Goal: Information Seeking & Learning: Learn about a topic

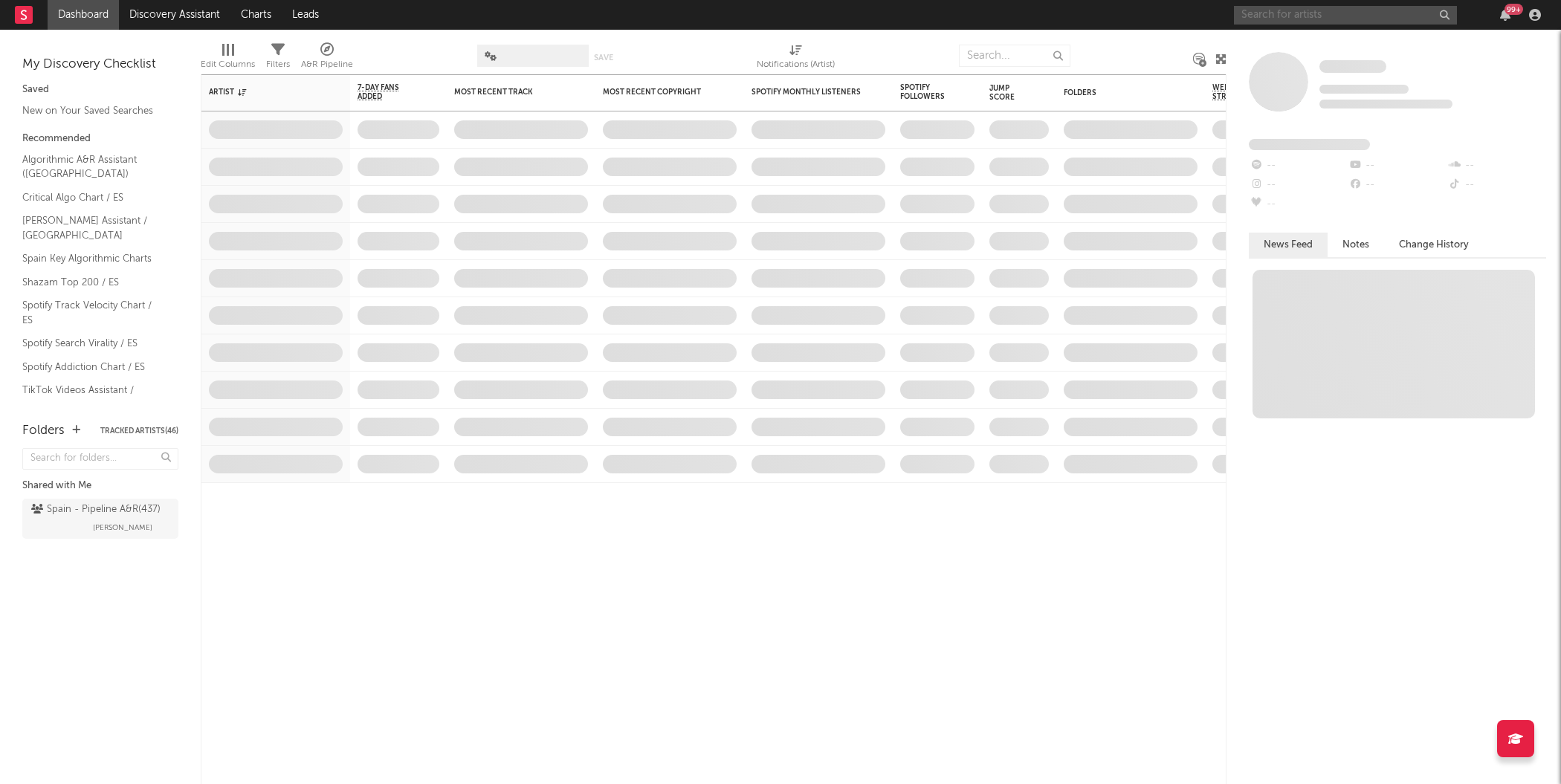
click at [1305, 15] on input "text" at bounding box center [1345, 15] width 223 height 19
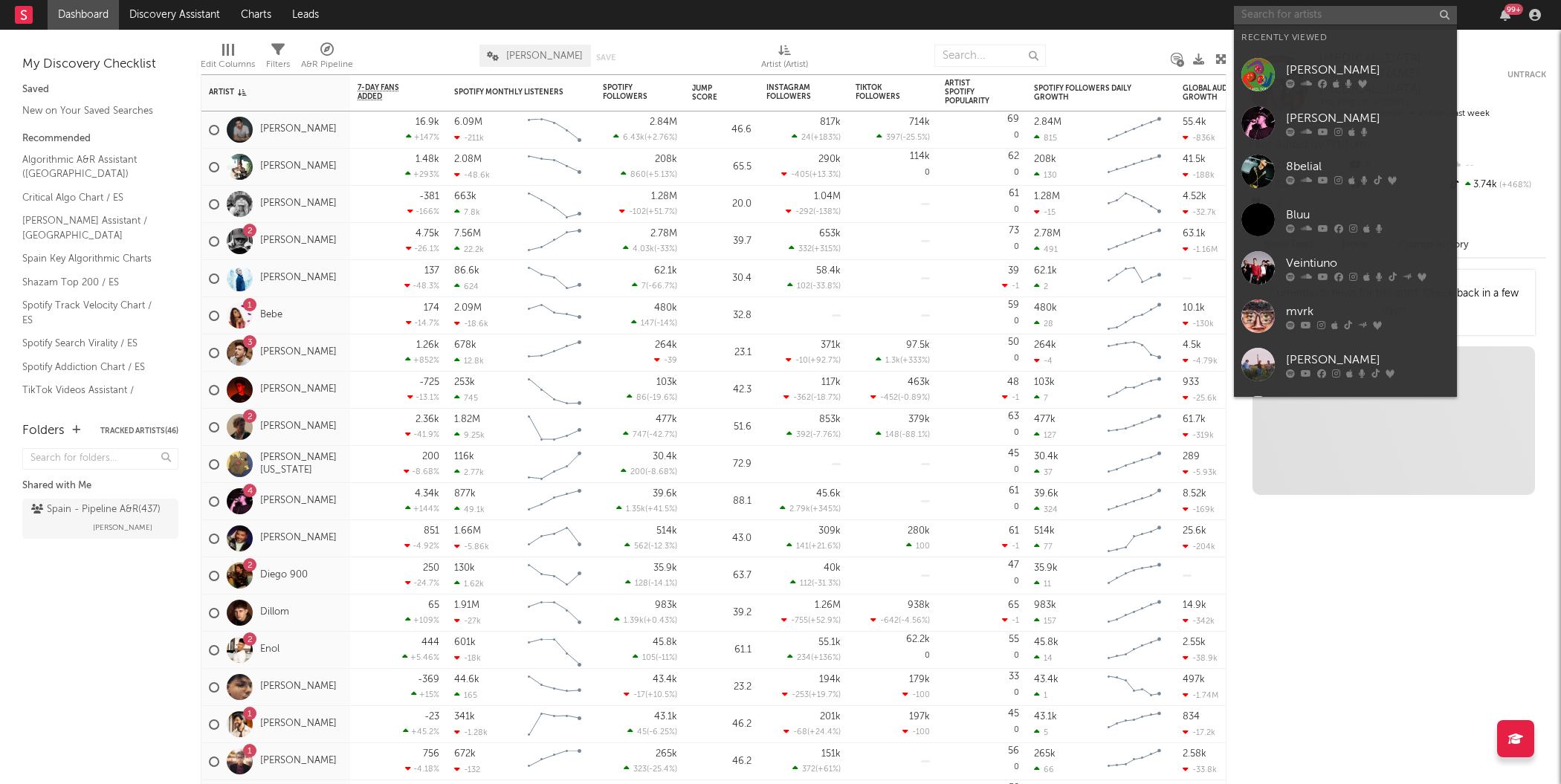
click at [1305, 15] on input "text" at bounding box center [1345, 15] width 223 height 19
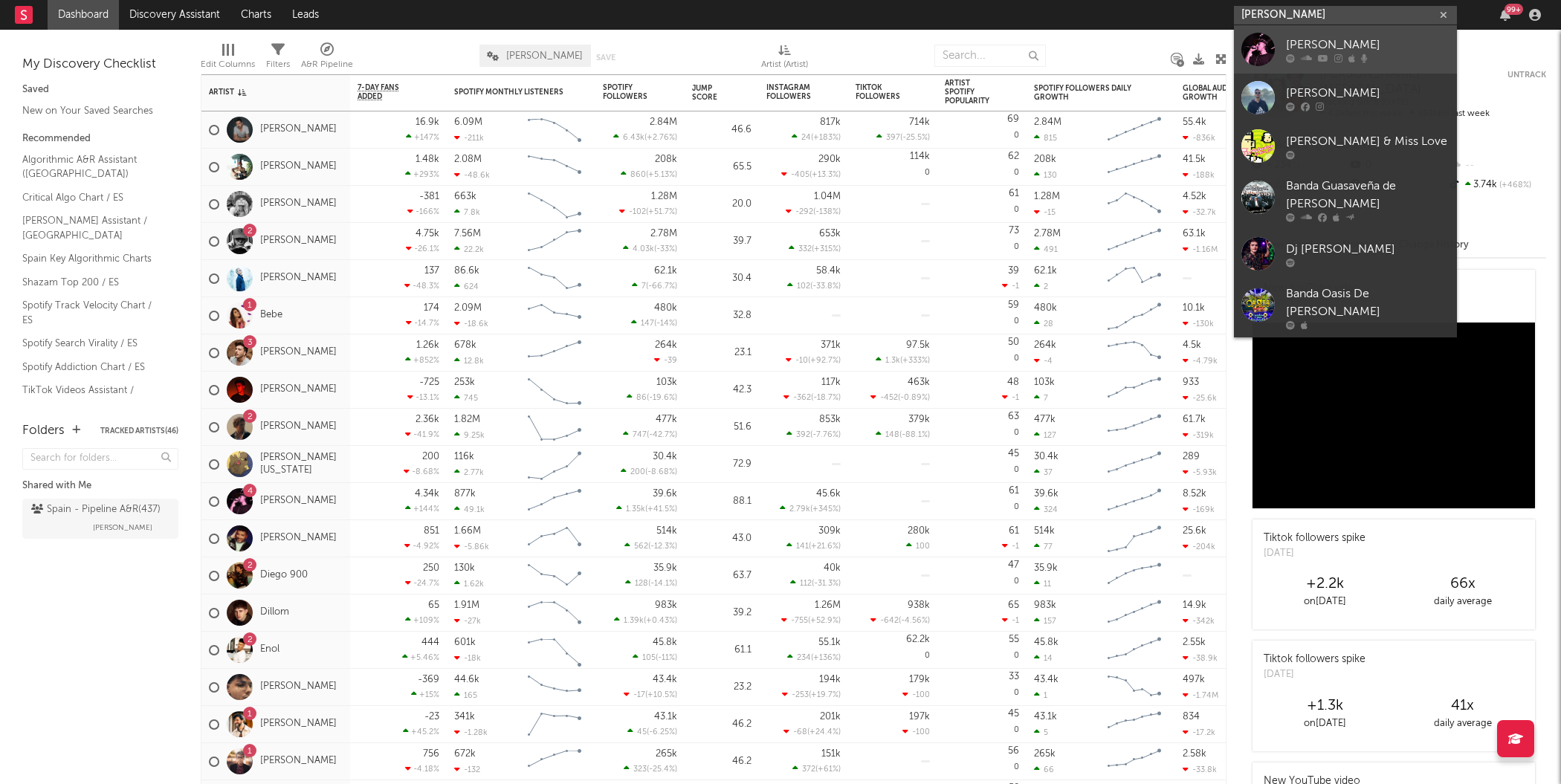
type input "[PERSON_NAME]"
click at [1266, 44] on div at bounding box center [1257, 49] width 33 height 33
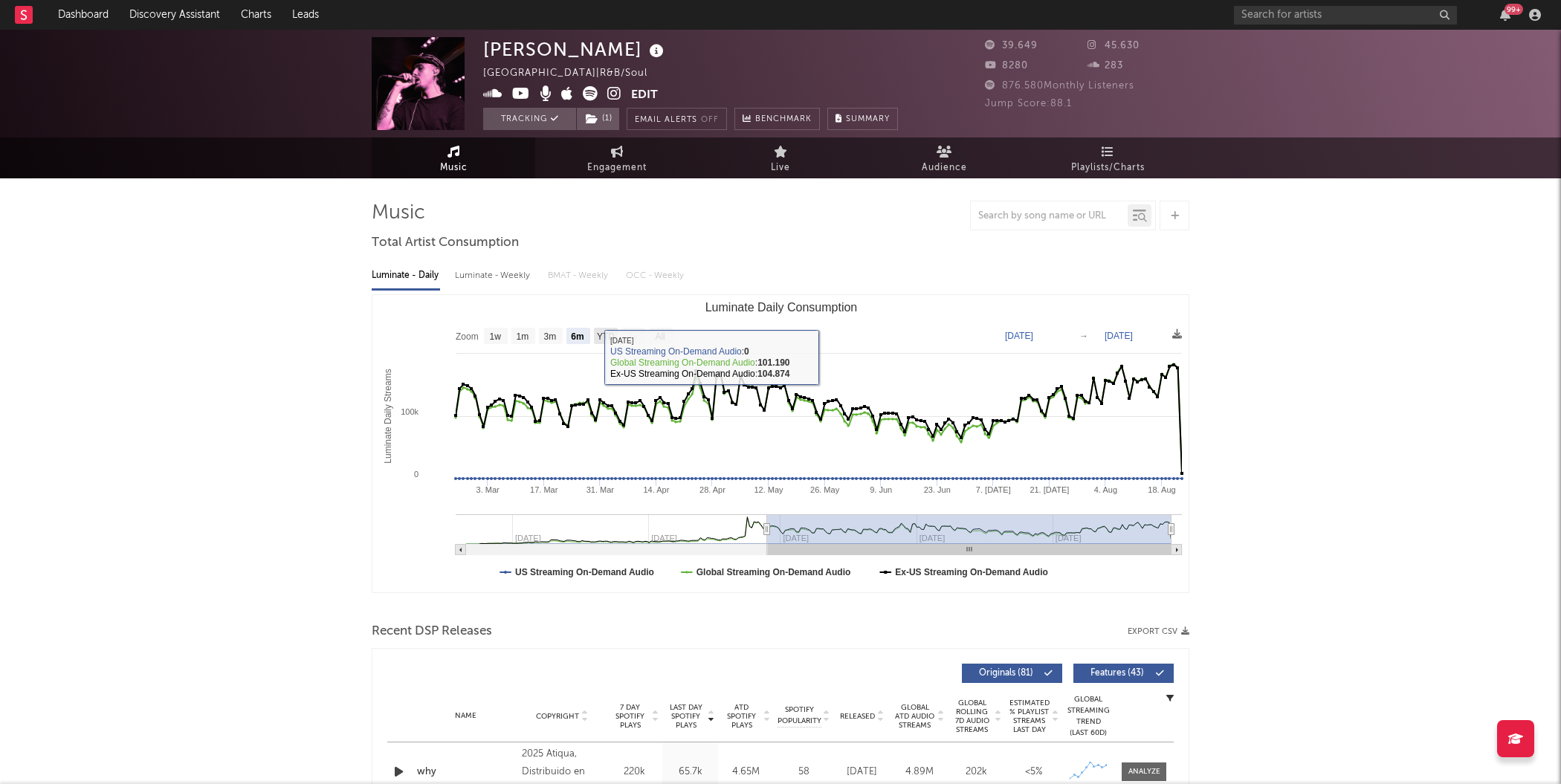
click at [598, 333] on text "YTD" at bounding box center [605, 336] width 18 height 10
select select "YTD"
type input "[DATE]"
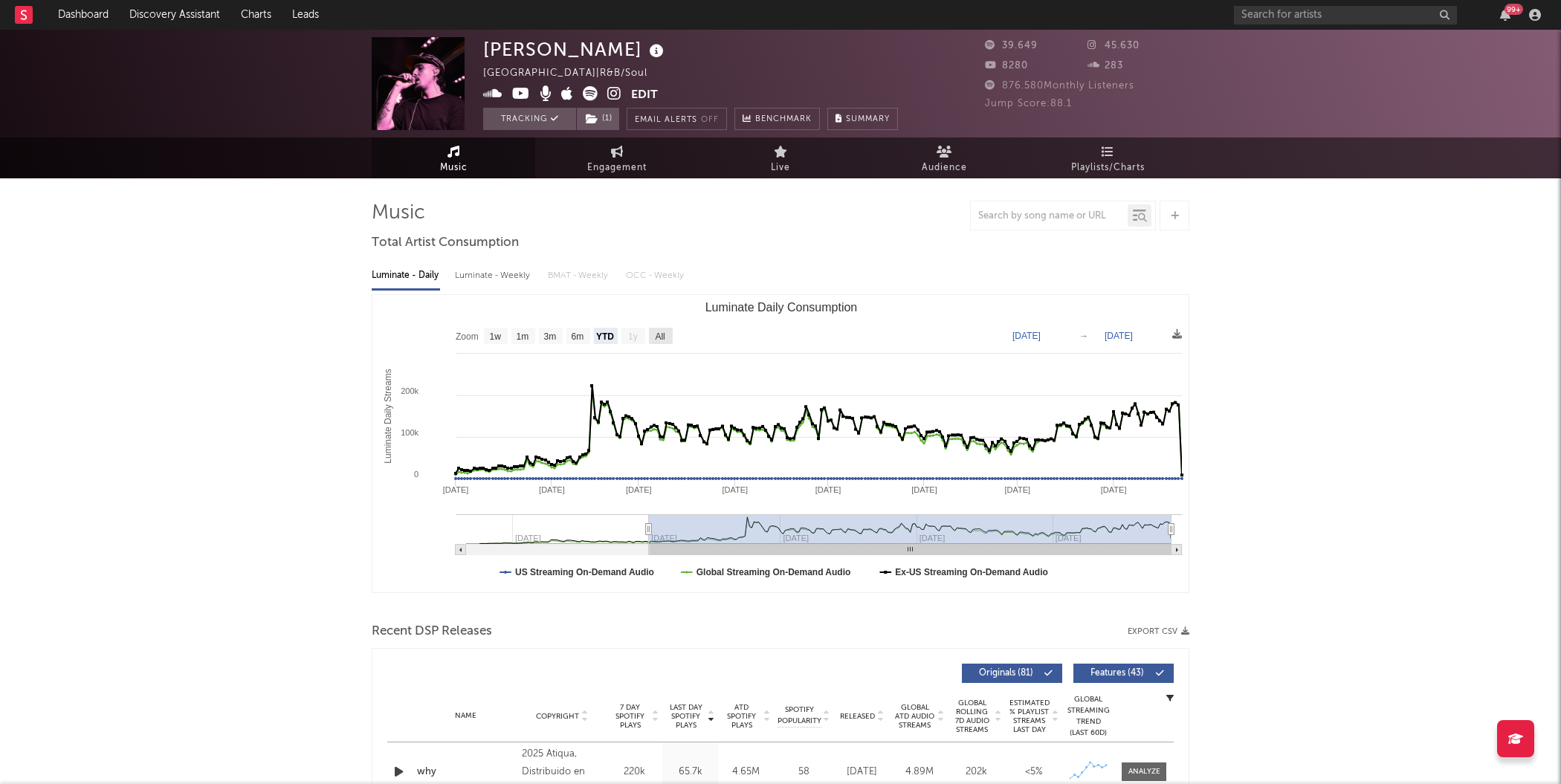
click at [658, 334] on text "All" at bounding box center [659, 336] width 9 height 10
select select "All"
type input "[DATE]"
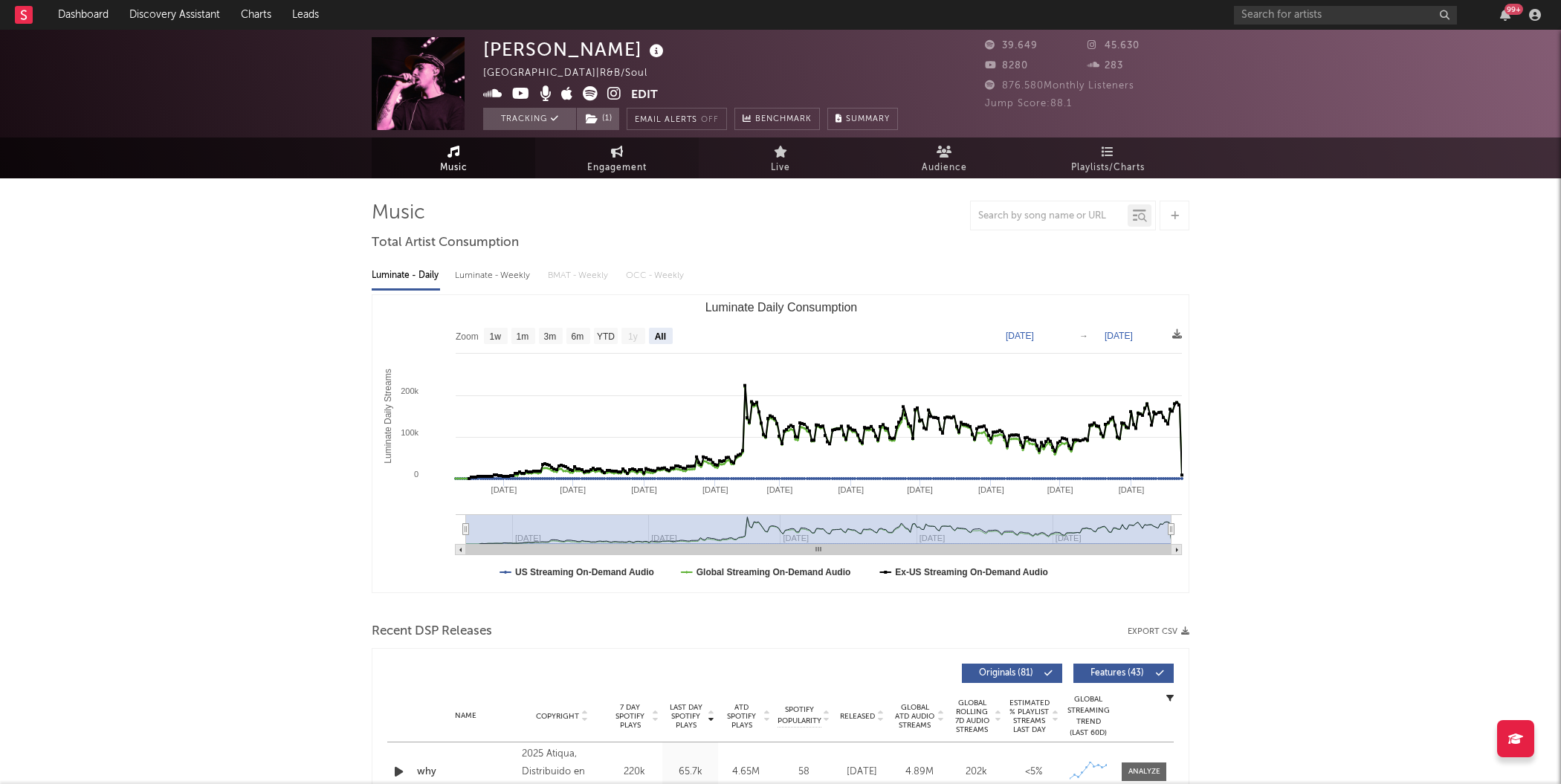
click at [624, 150] on link "Engagement" at bounding box center [616, 158] width 164 height 41
select select "1w"
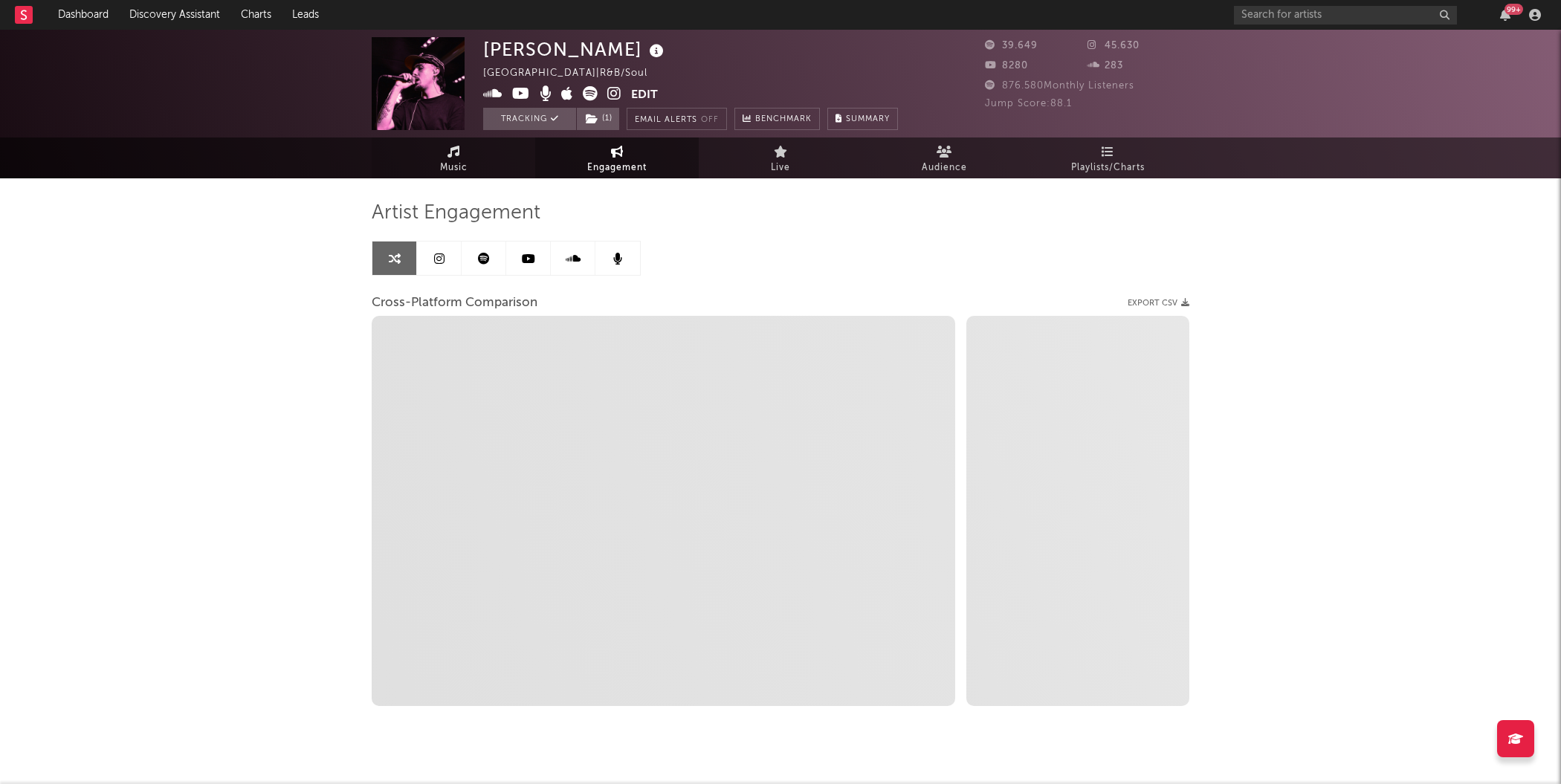
click at [447, 165] on span "Music" at bounding box center [453, 167] width 27 height 18
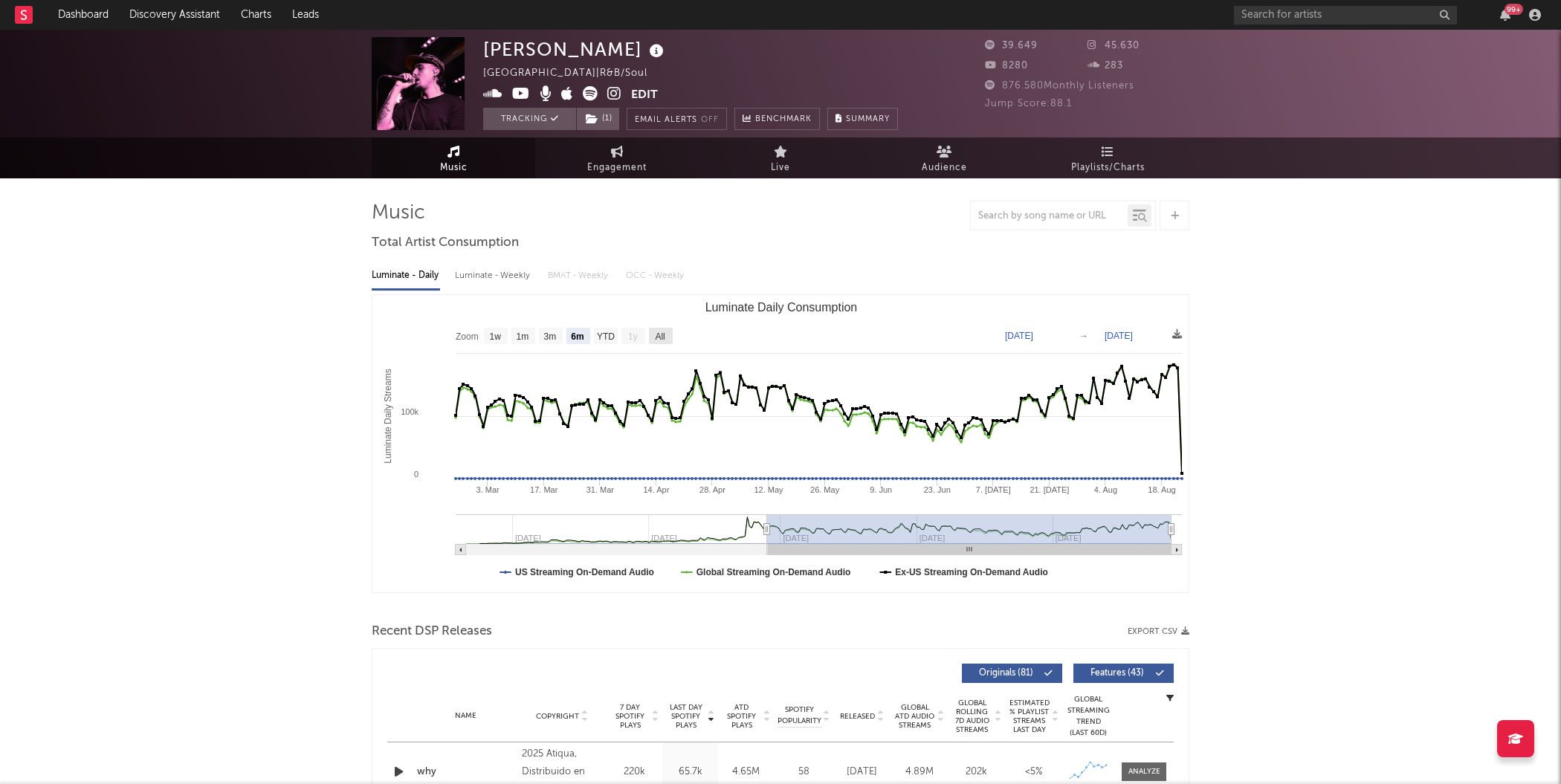
click at [665, 331] on text "All" at bounding box center [659, 336] width 9 height 10
select select "All"
type input "[DATE]"
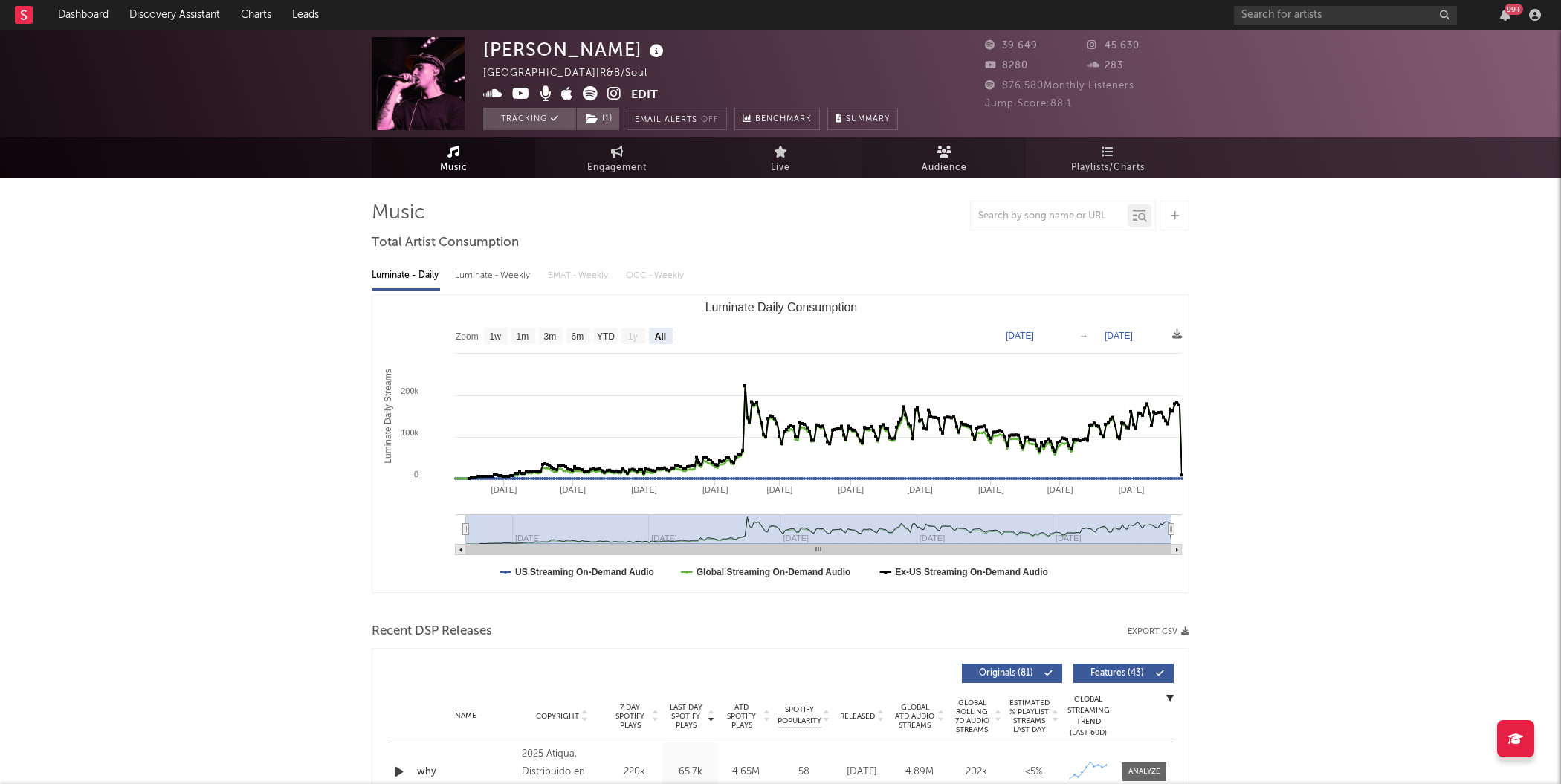
click at [923, 160] on span "Audience" at bounding box center [944, 167] width 45 height 18
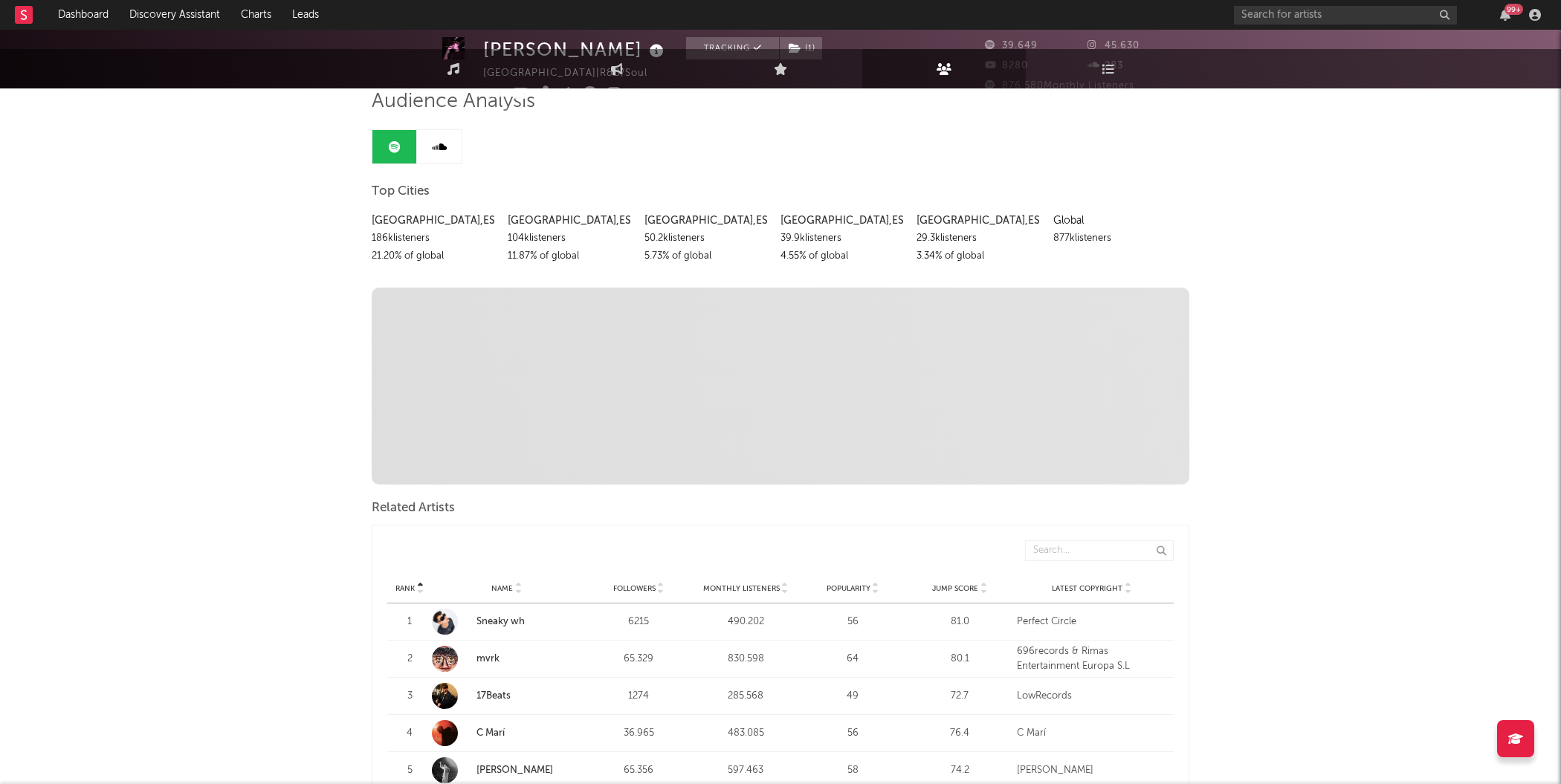
scroll to position [338, 0]
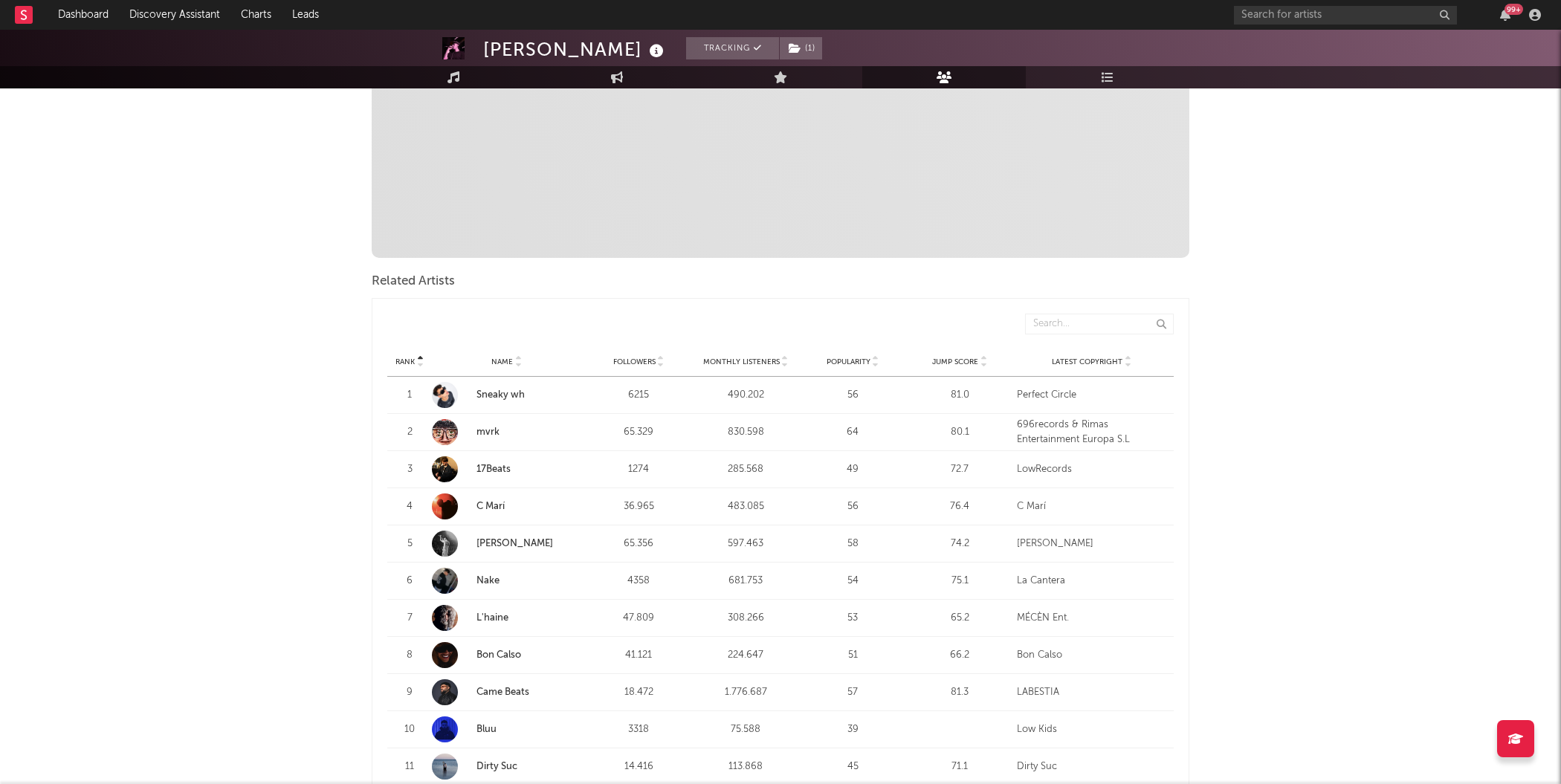
click at [772, 361] on span "Monthly Listeners" at bounding box center [741, 361] width 76 height 9
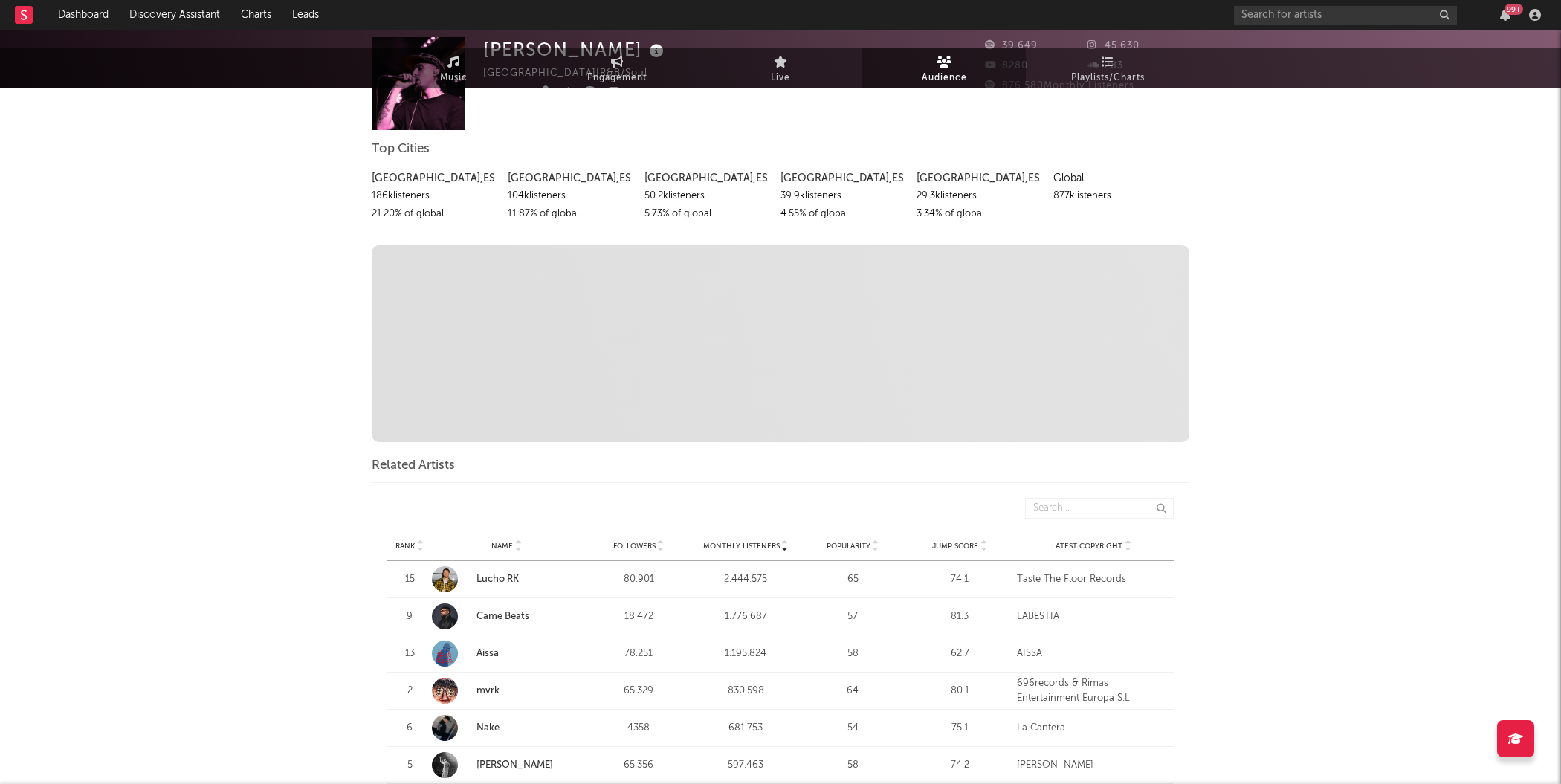
scroll to position [0, 0]
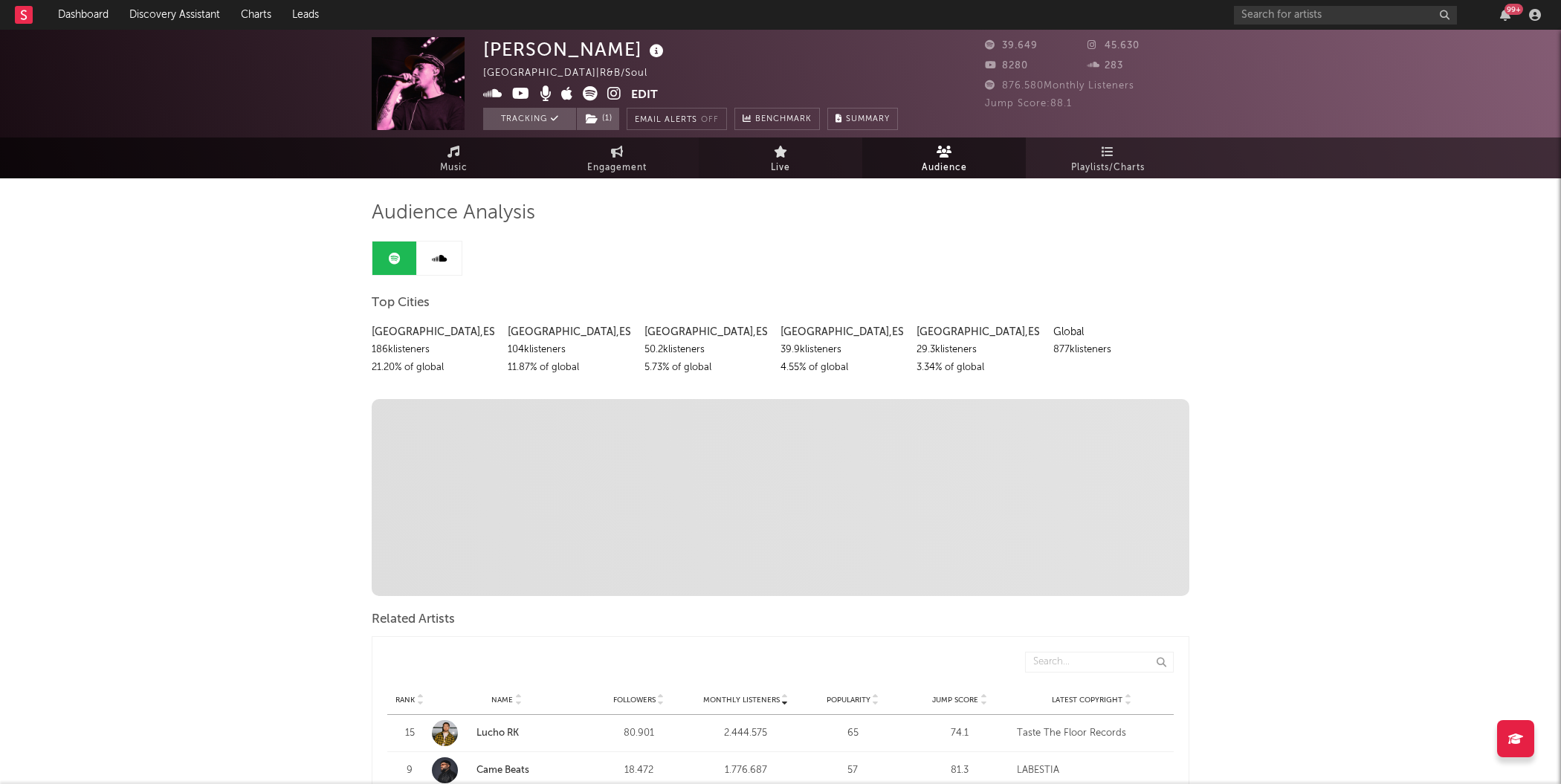
click at [777, 162] on span "Live" at bounding box center [780, 167] width 20 height 18
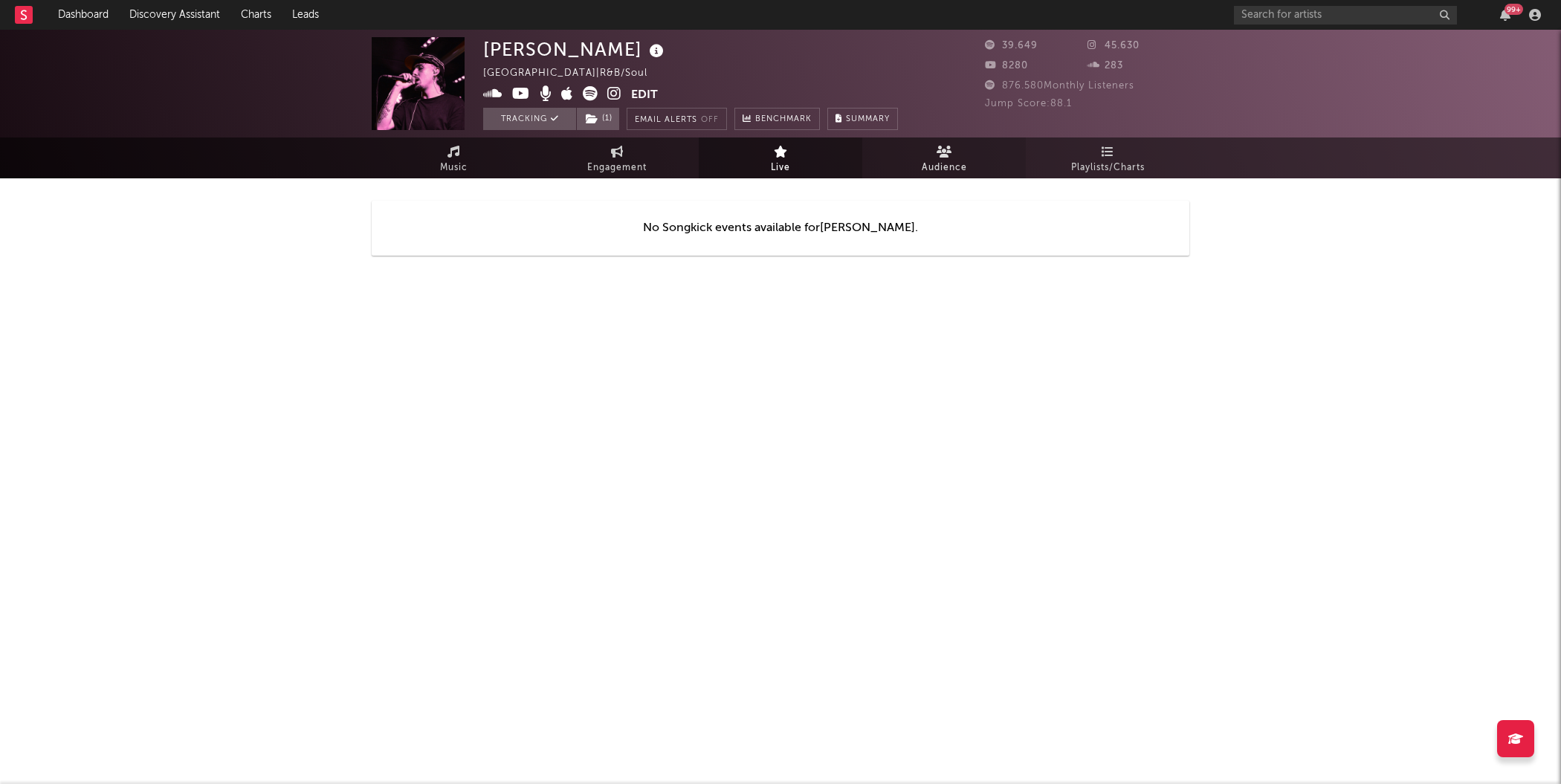
click at [954, 151] on link "Audience" at bounding box center [944, 158] width 164 height 41
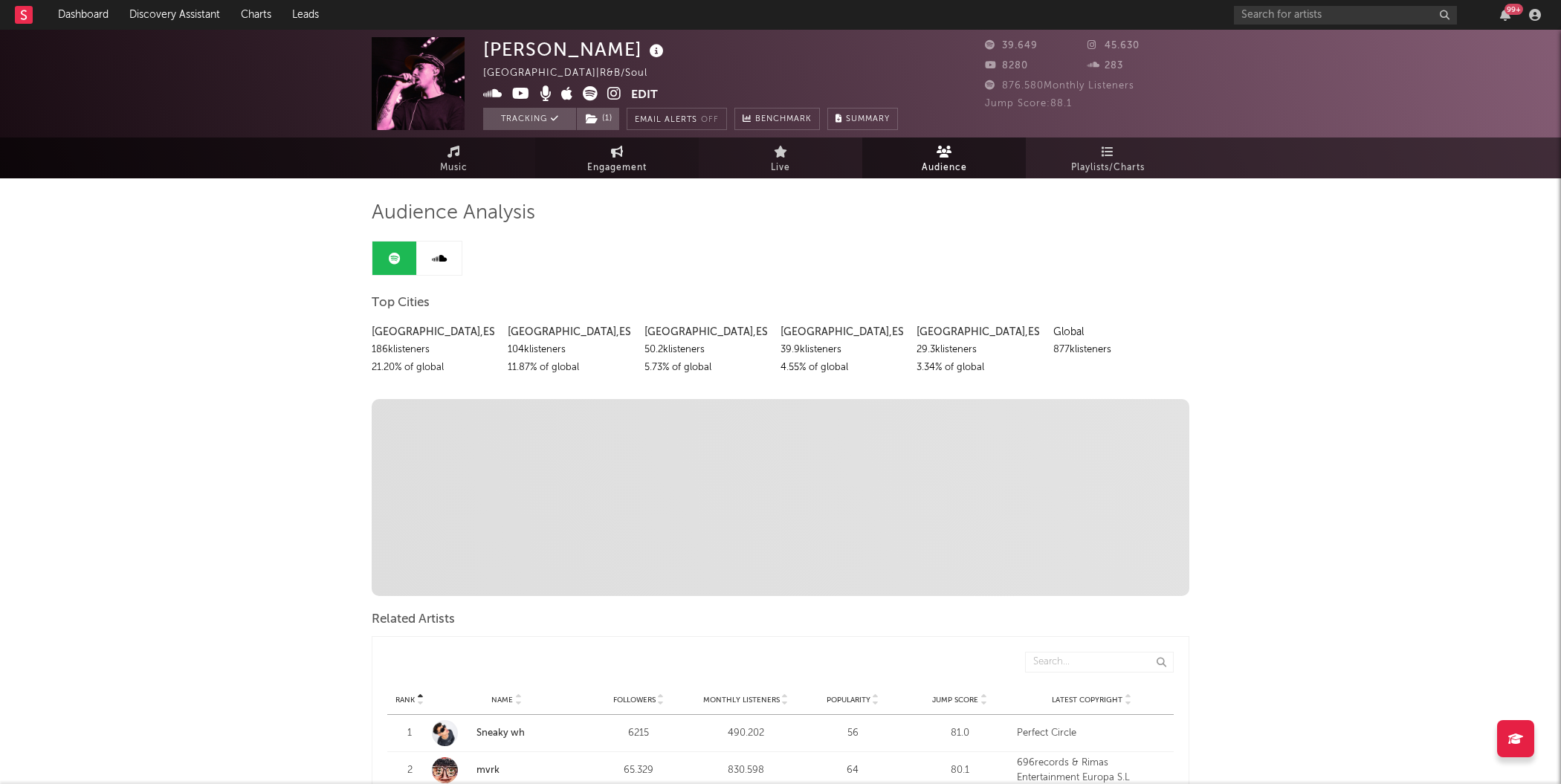
click at [615, 164] on span "Engagement" at bounding box center [617, 167] width 59 height 18
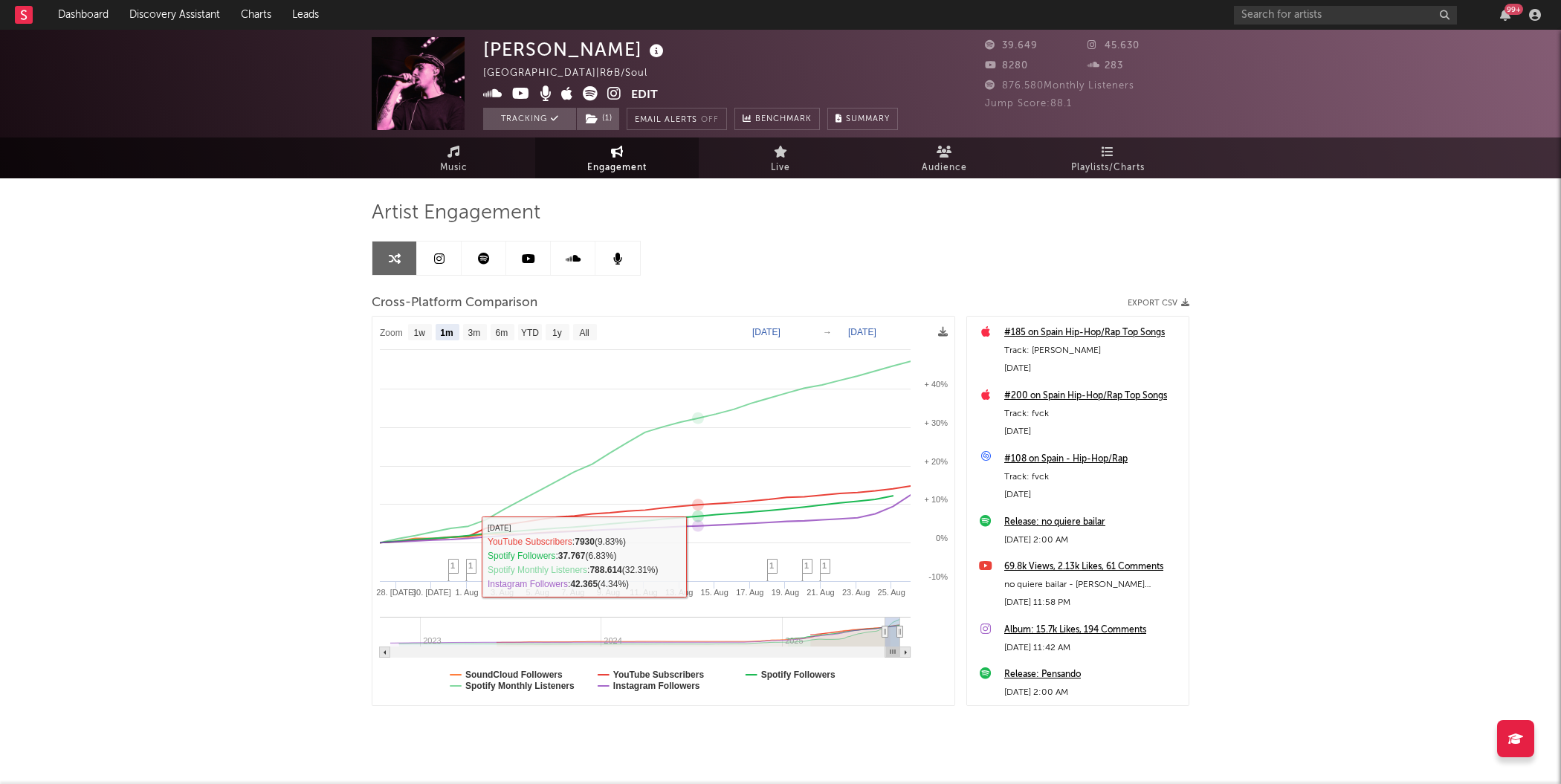
scroll to position [25, 0]
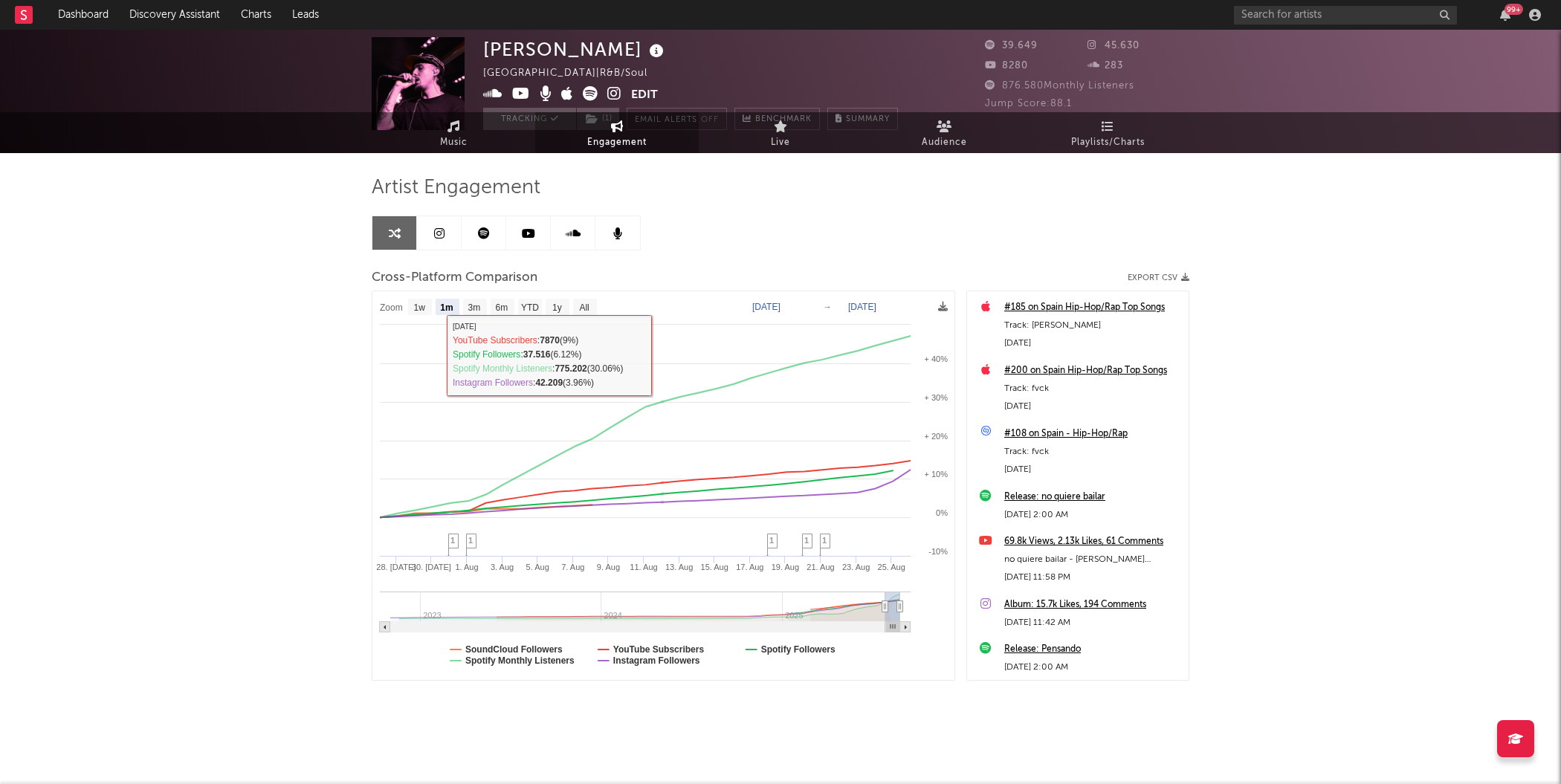
click at [582, 307] on text "All" at bounding box center [583, 307] width 9 height 10
select select "All"
type input "[DATE]"
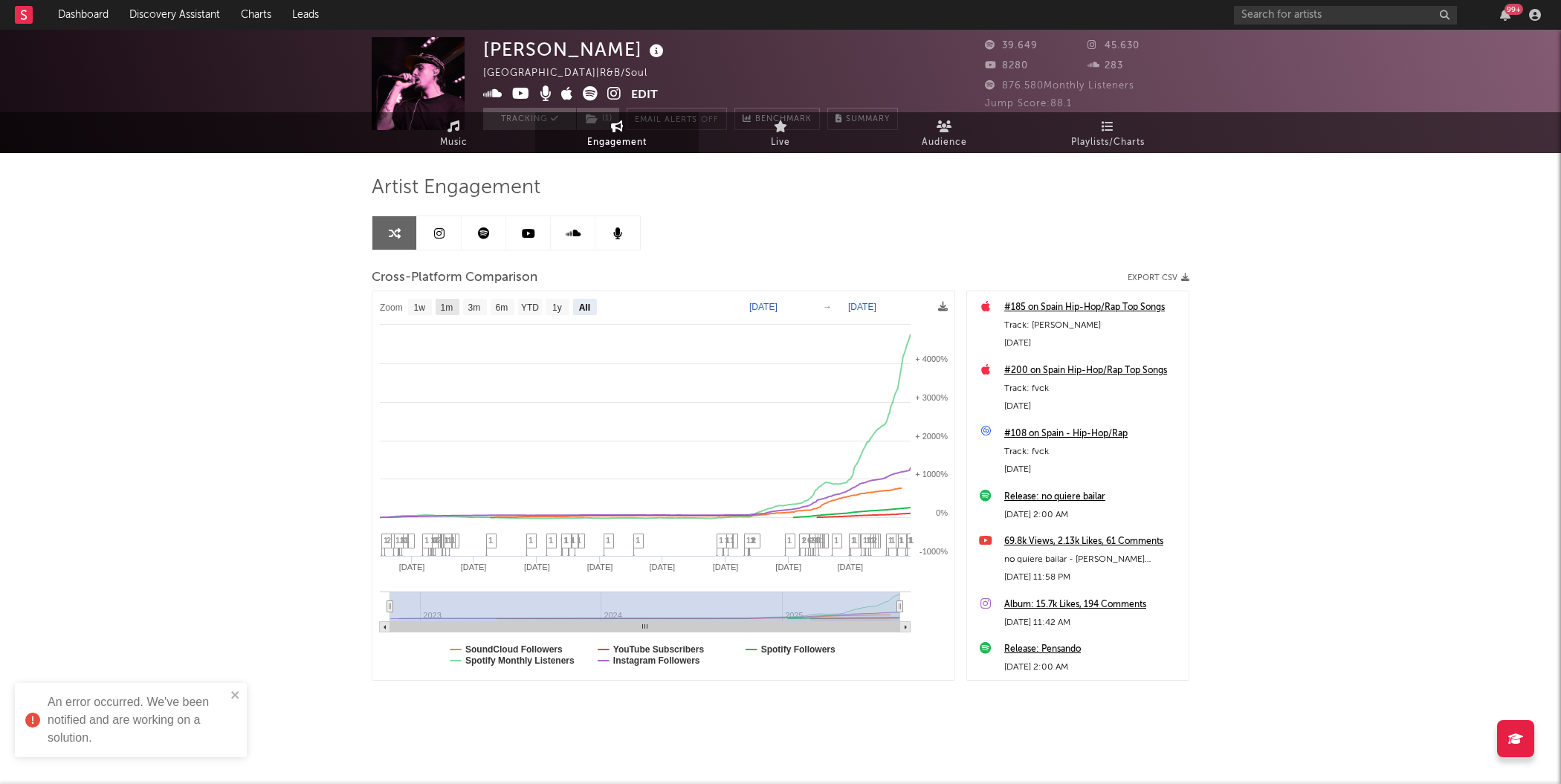
click at [455, 309] on rect at bounding box center [447, 306] width 24 height 16
select select "1m"
type input "[DATE]"
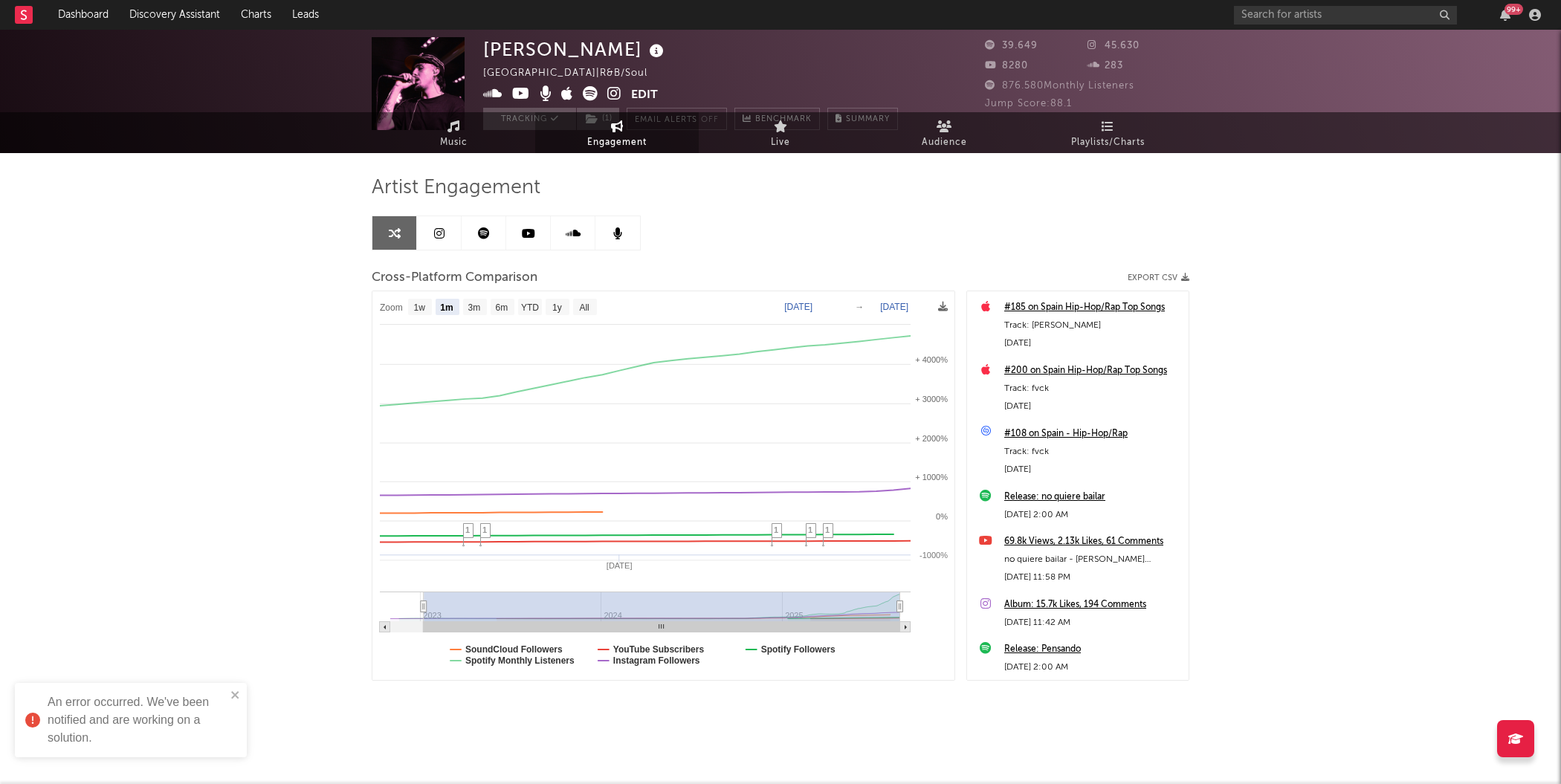
select select "1m"
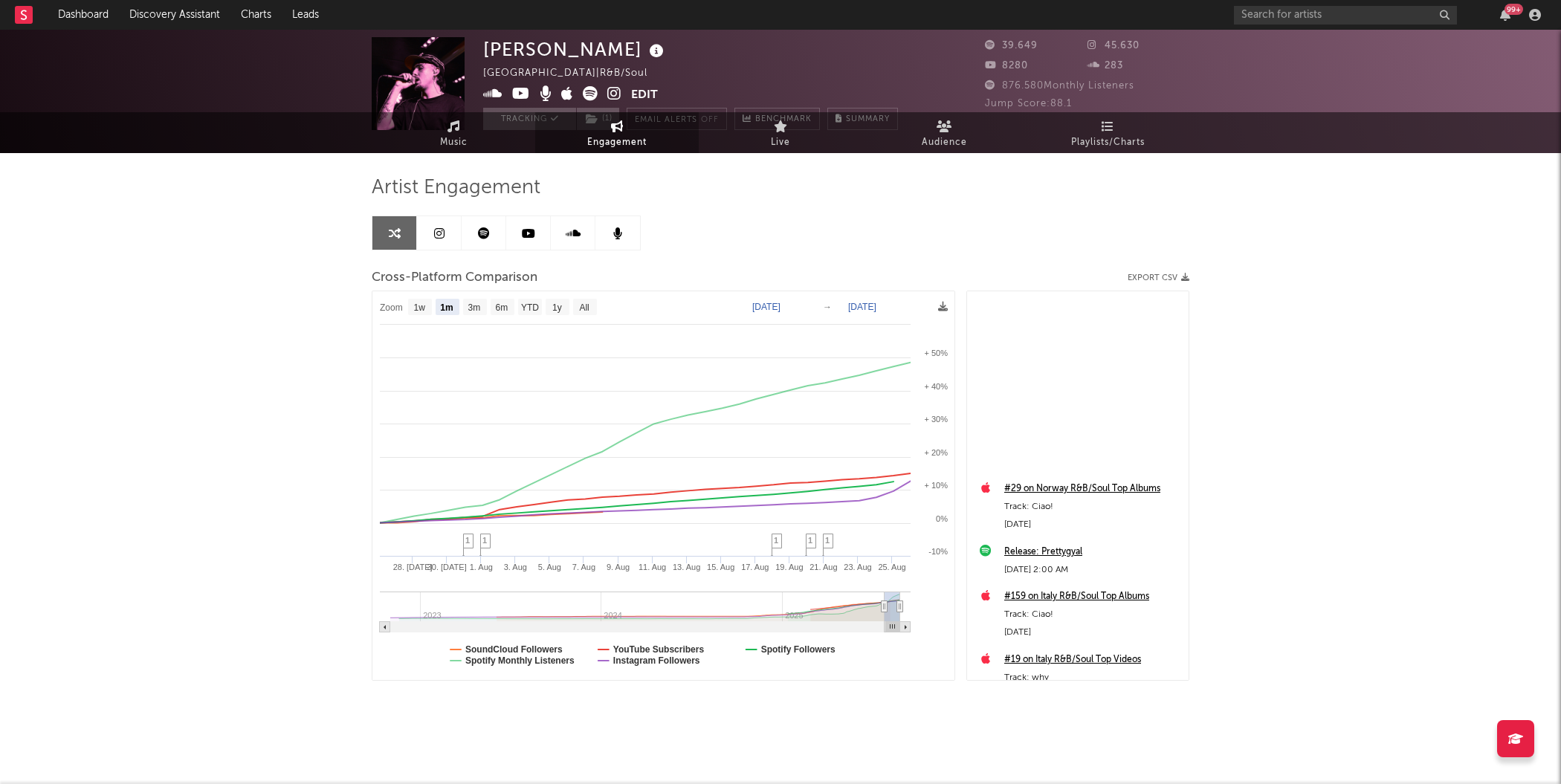
scroll to position [0, 0]
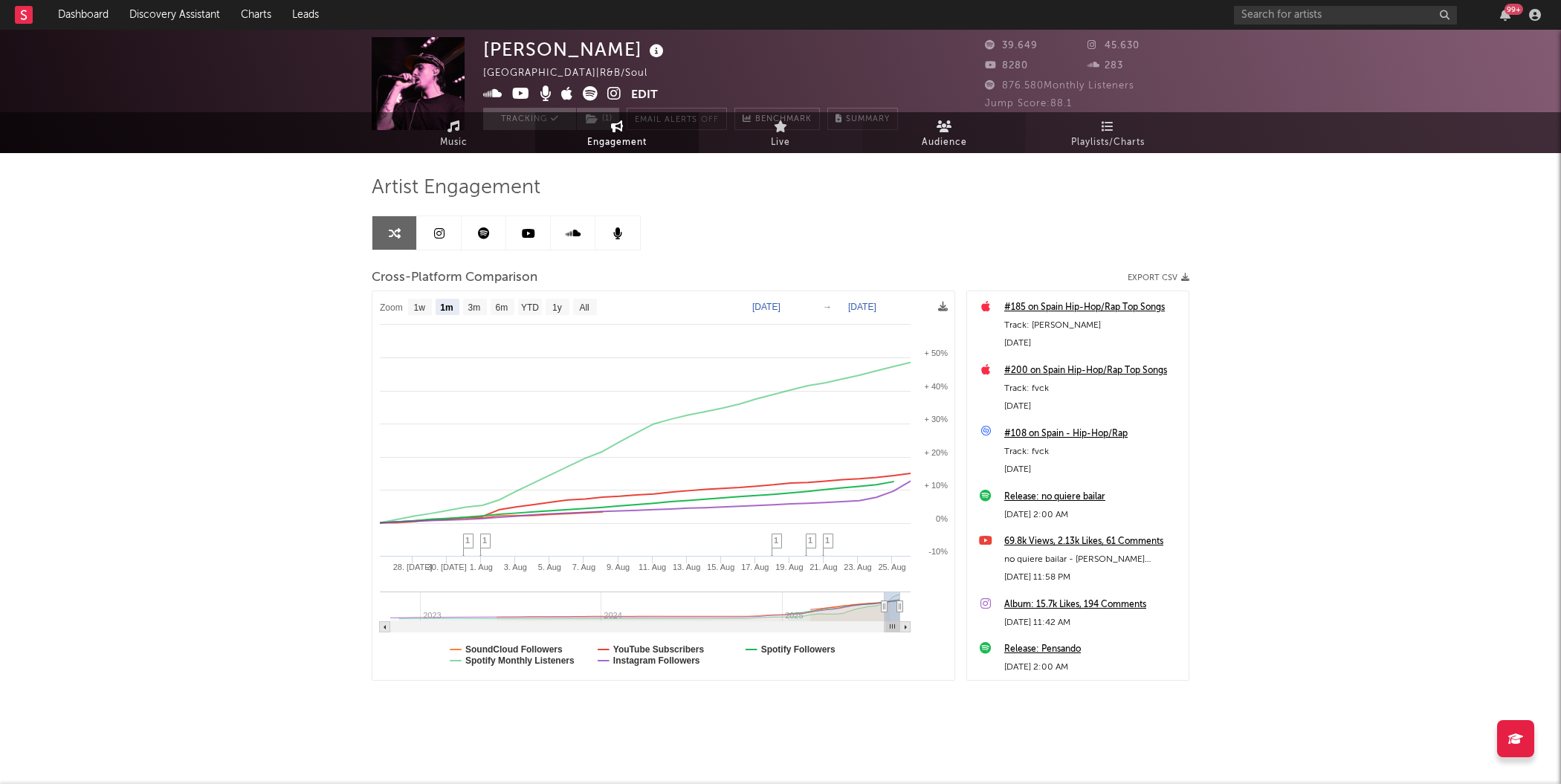
click at [958, 144] on span "Audience" at bounding box center [944, 143] width 45 height 18
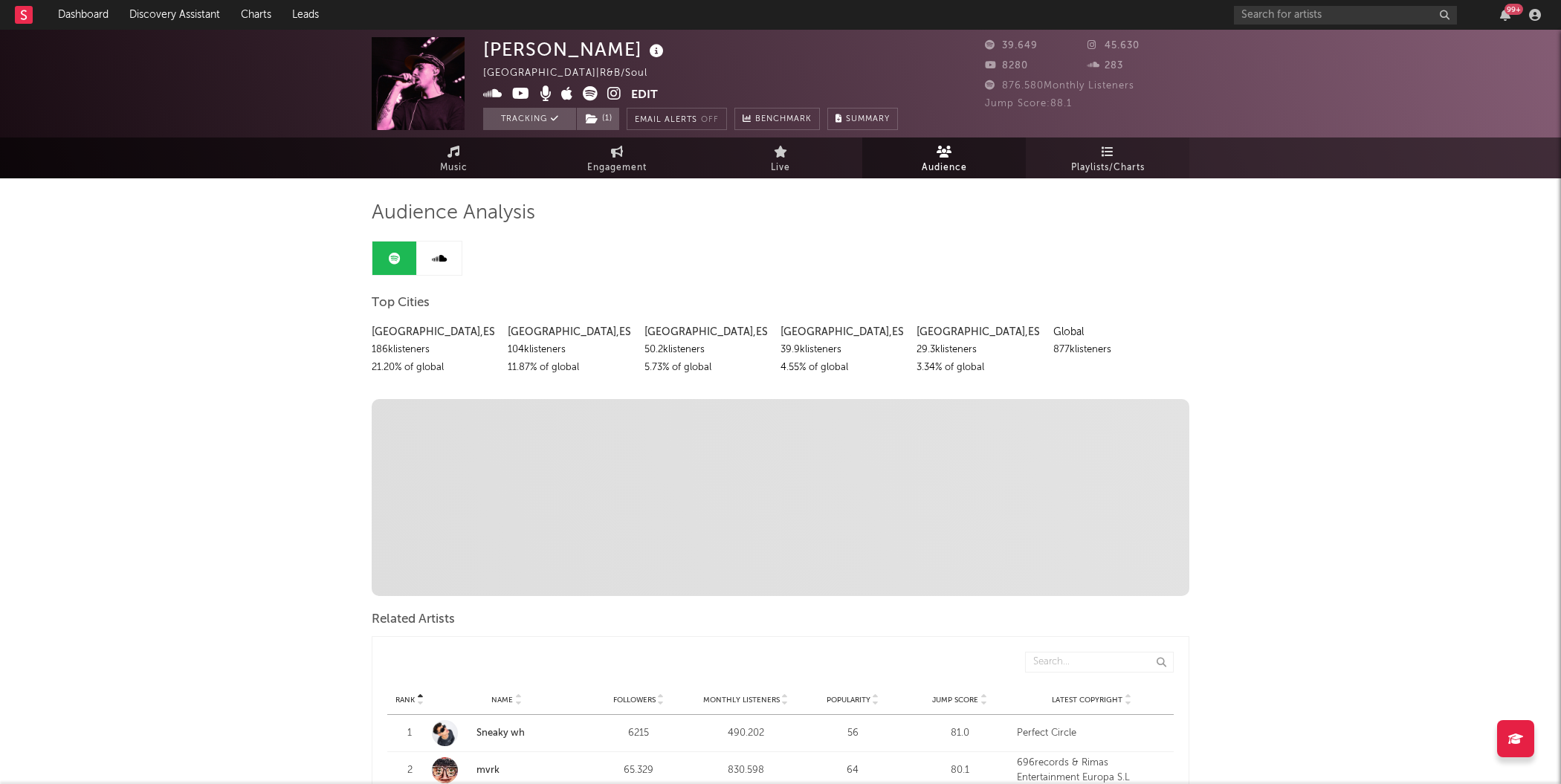
click at [1107, 160] on span "Playlists/Charts" at bounding box center [1108, 167] width 74 height 18
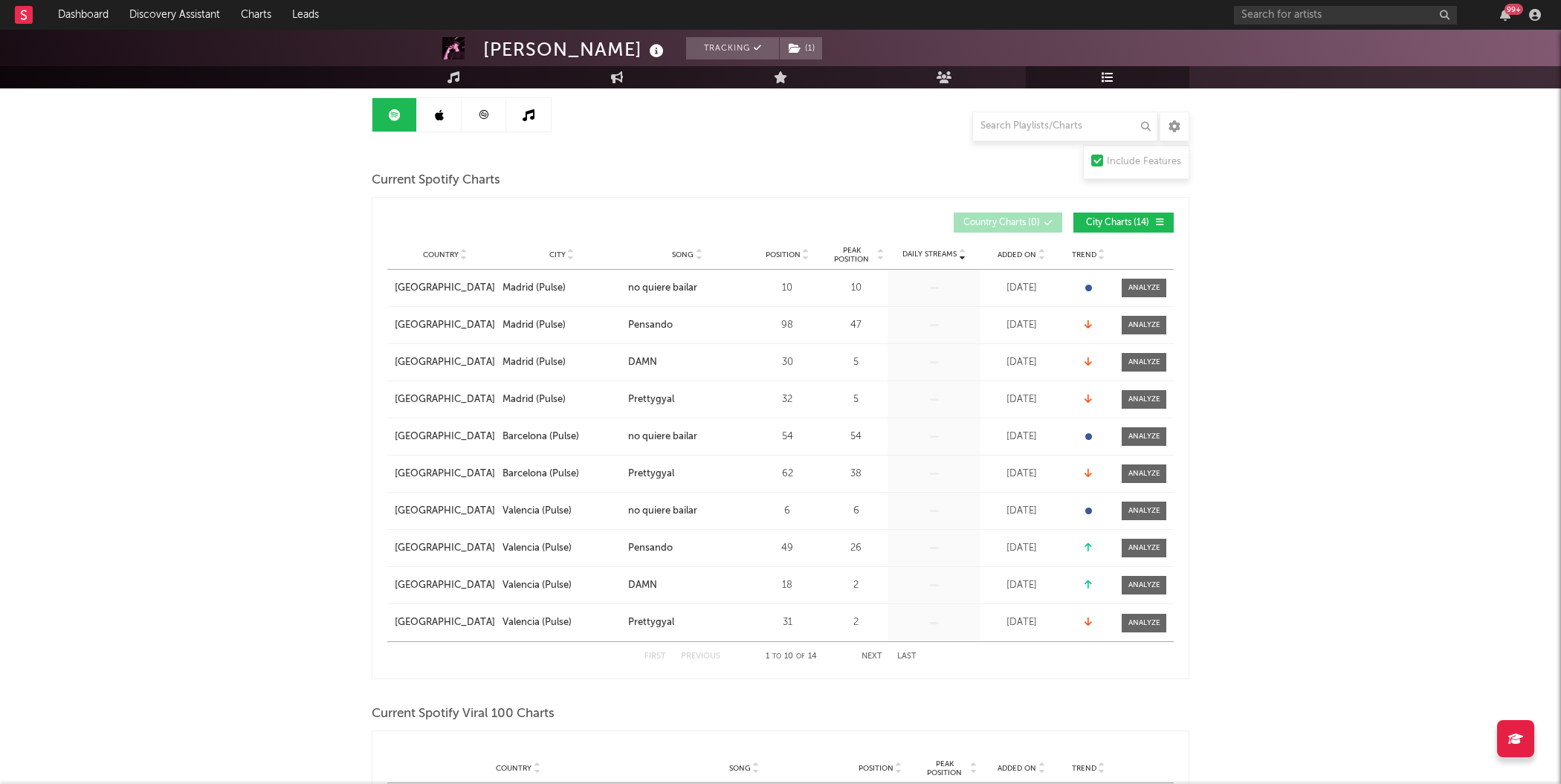
scroll to position [145, 0]
click at [1083, 255] on span "Trend" at bounding box center [1083, 253] width 25 height 9
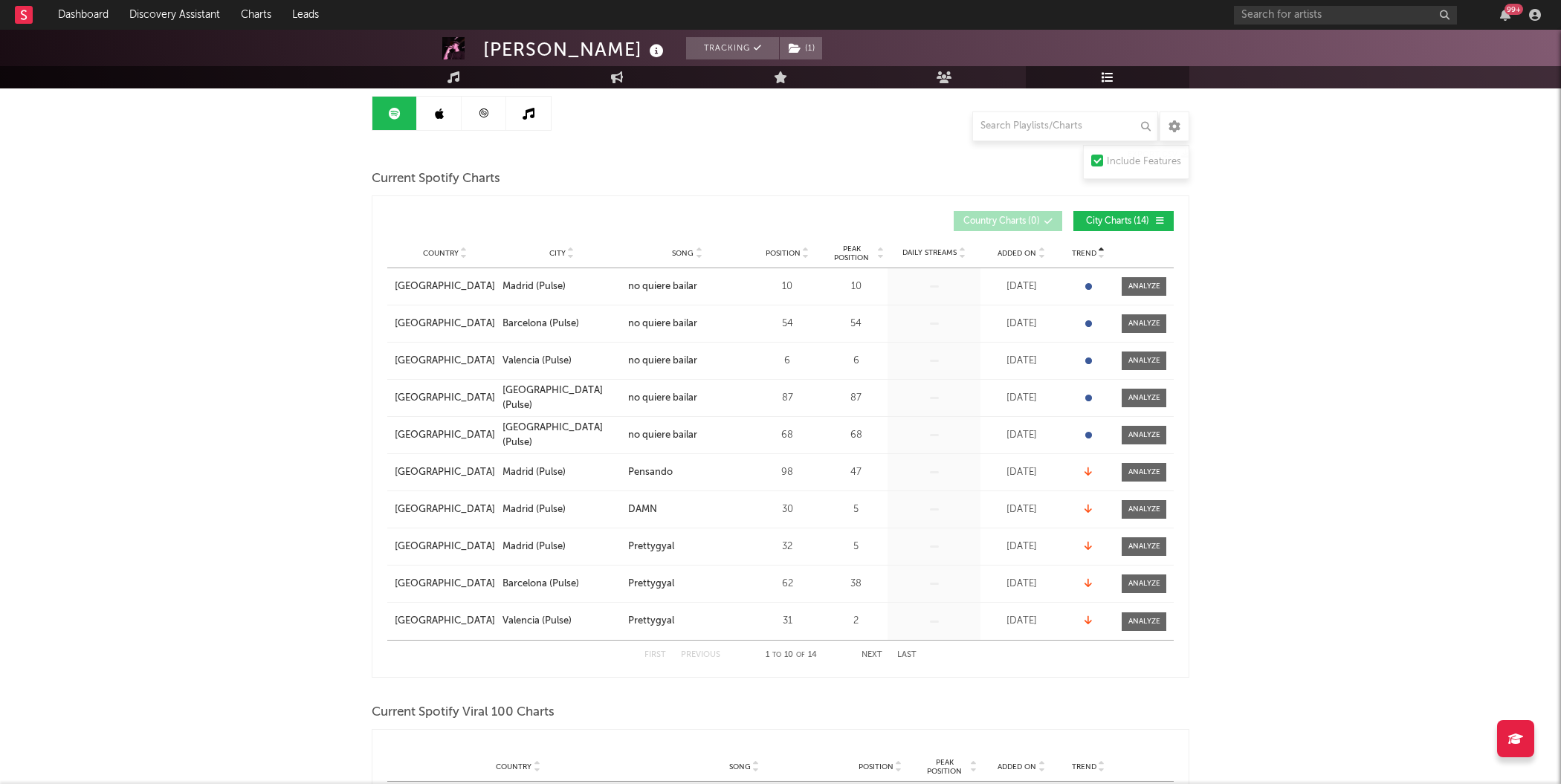
click at [529, 255] on div "City" at bounding box center [561, 253] width 118 height 11
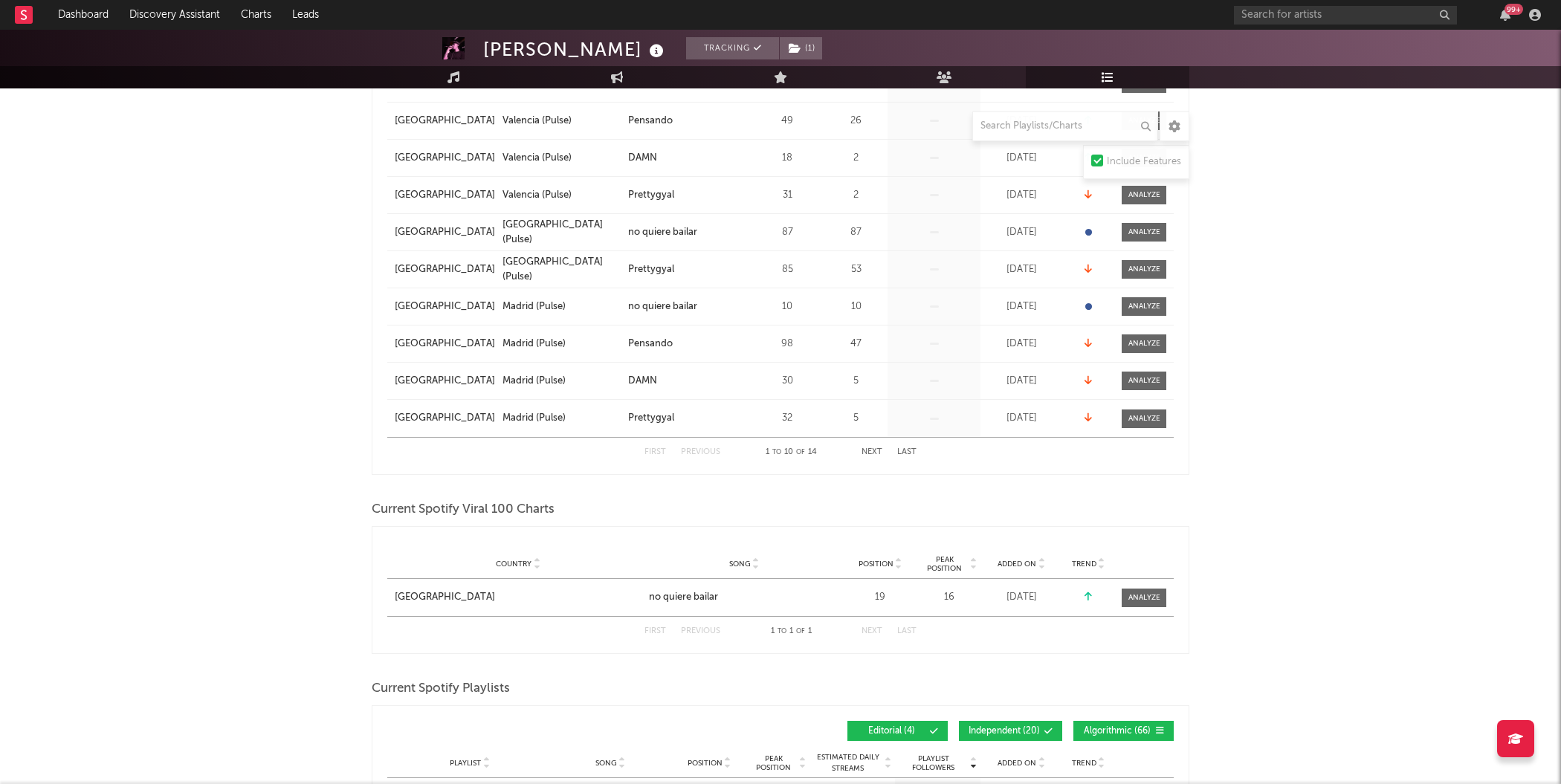
scroll to position [620, 0]
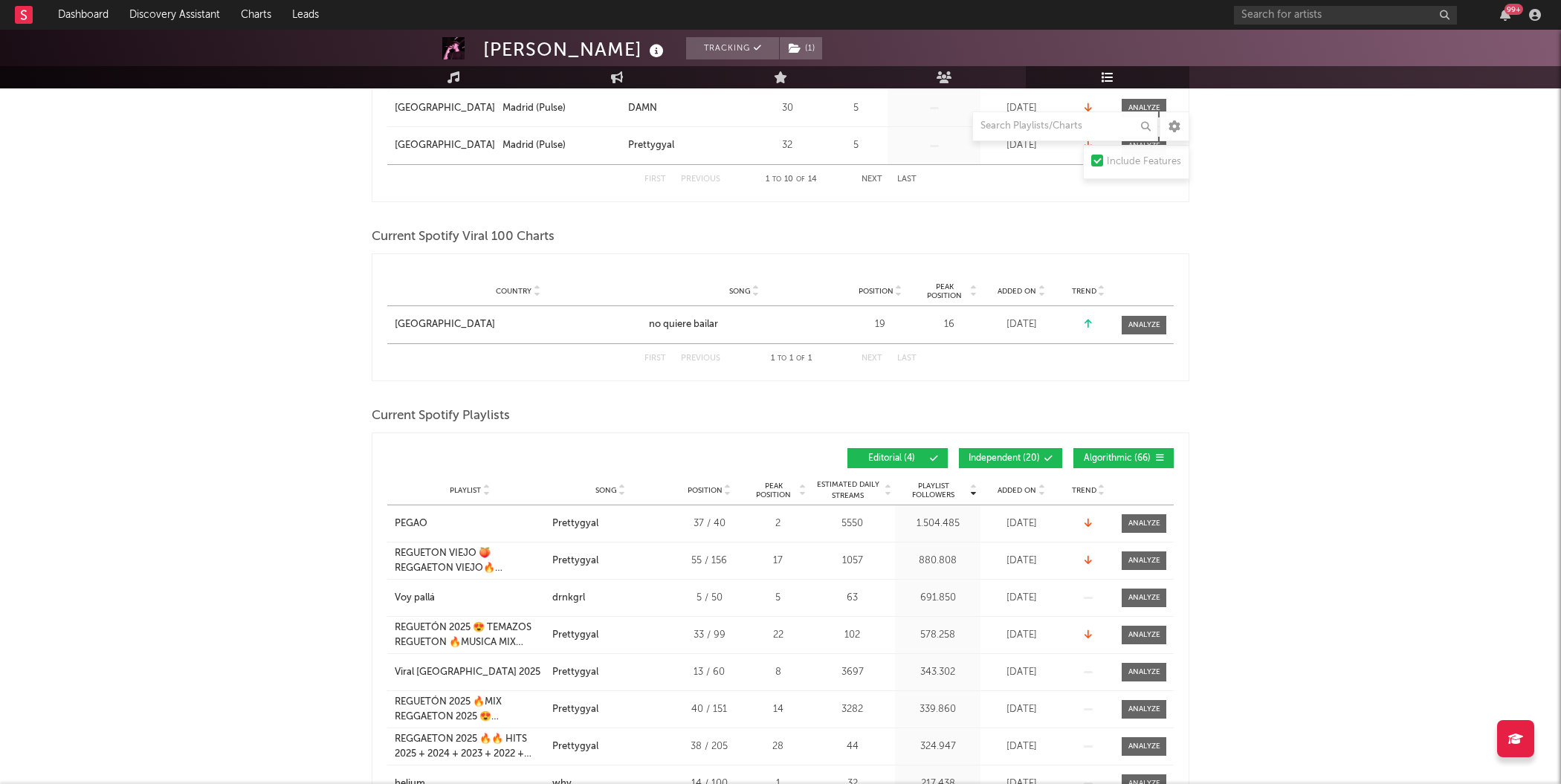
click at [1137, 313] on div "Country [GEOGRAPHIC_DATA] City Song no quiere bailar Position 19 Peak Position …" at bounding box center [780, 325] width 786 height 37
click at [1137, 326] on div at bounding box center [1144, 324] width 32 height 11
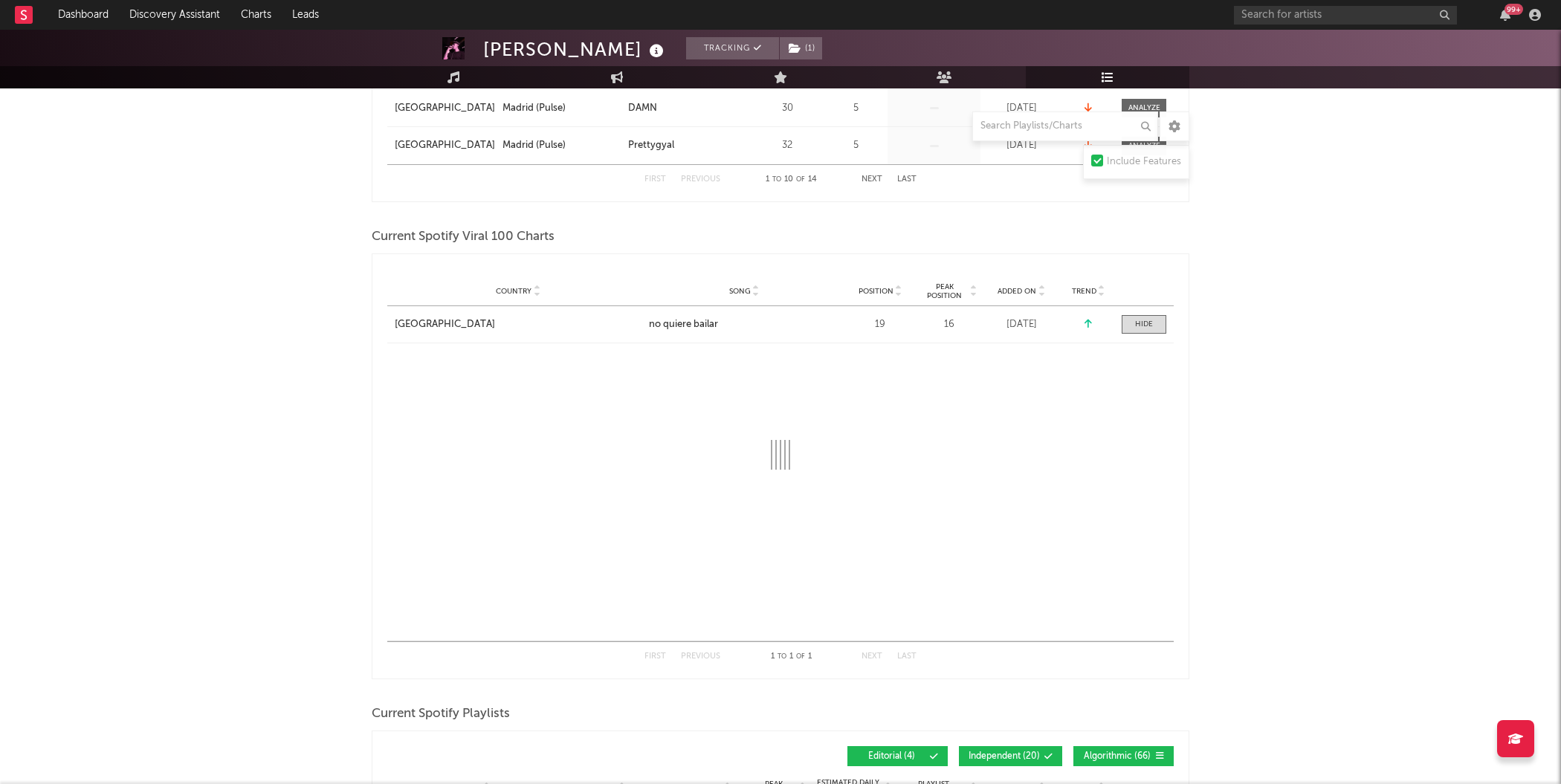
scroll to position [799, 0]
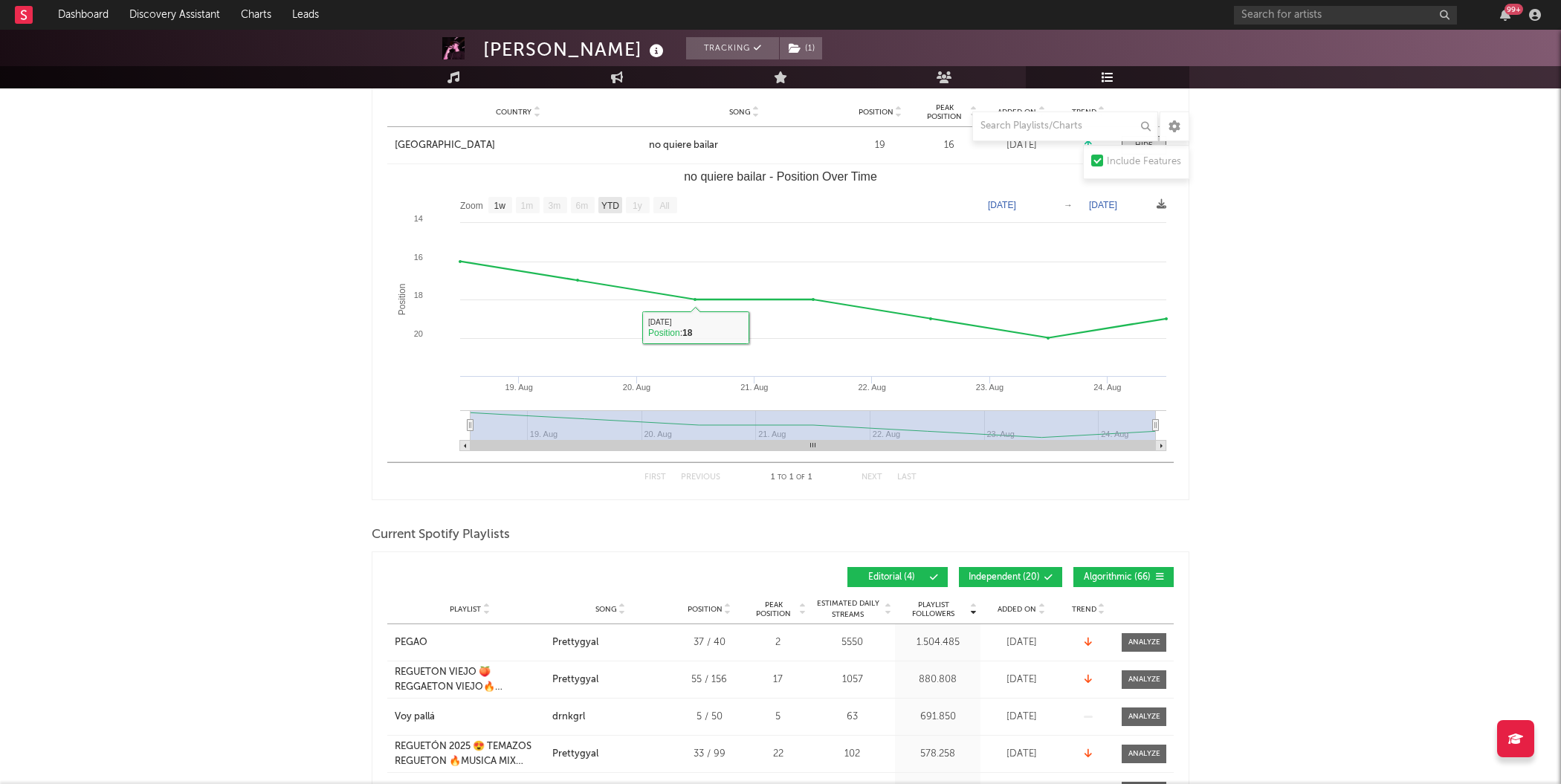
click at [616, 207] on text "YTD" at bounding box center [609, 205] width 18 height 10
select select "YTD"
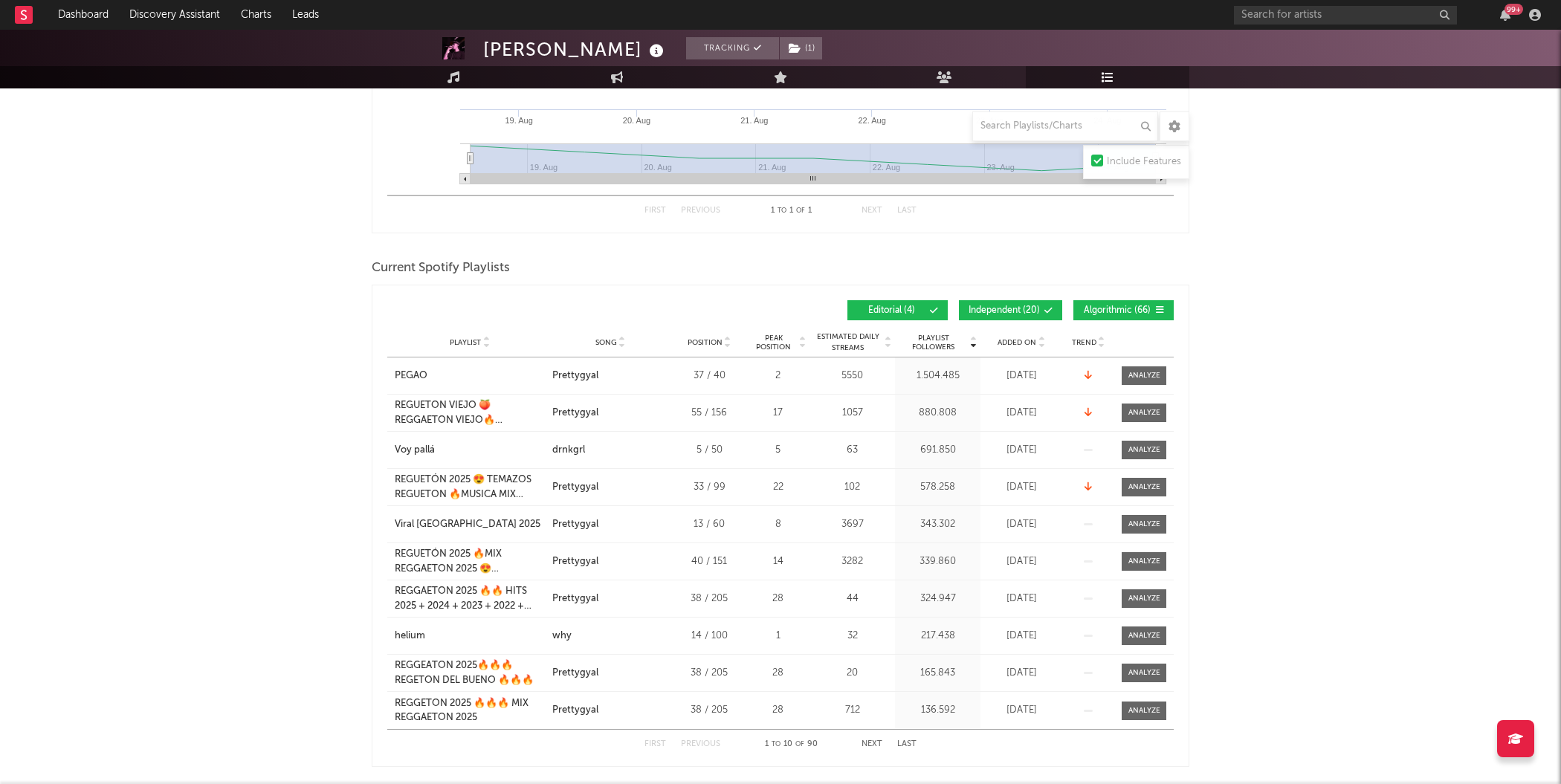
scroll to position [1061, 0]
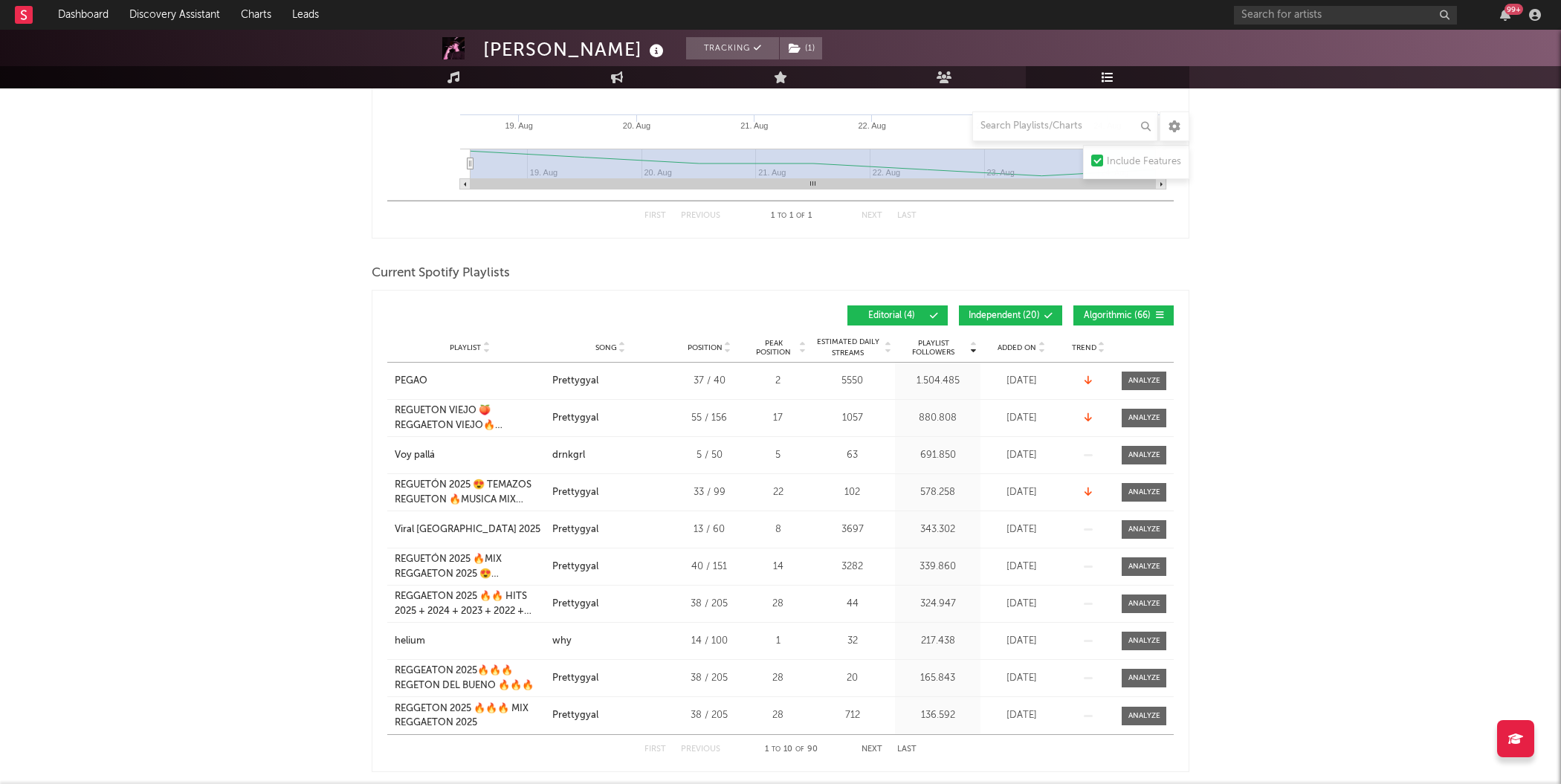
click at [946, 342] on span "Playlist Followers" at bounding box center [932, 347] width 69 height 18
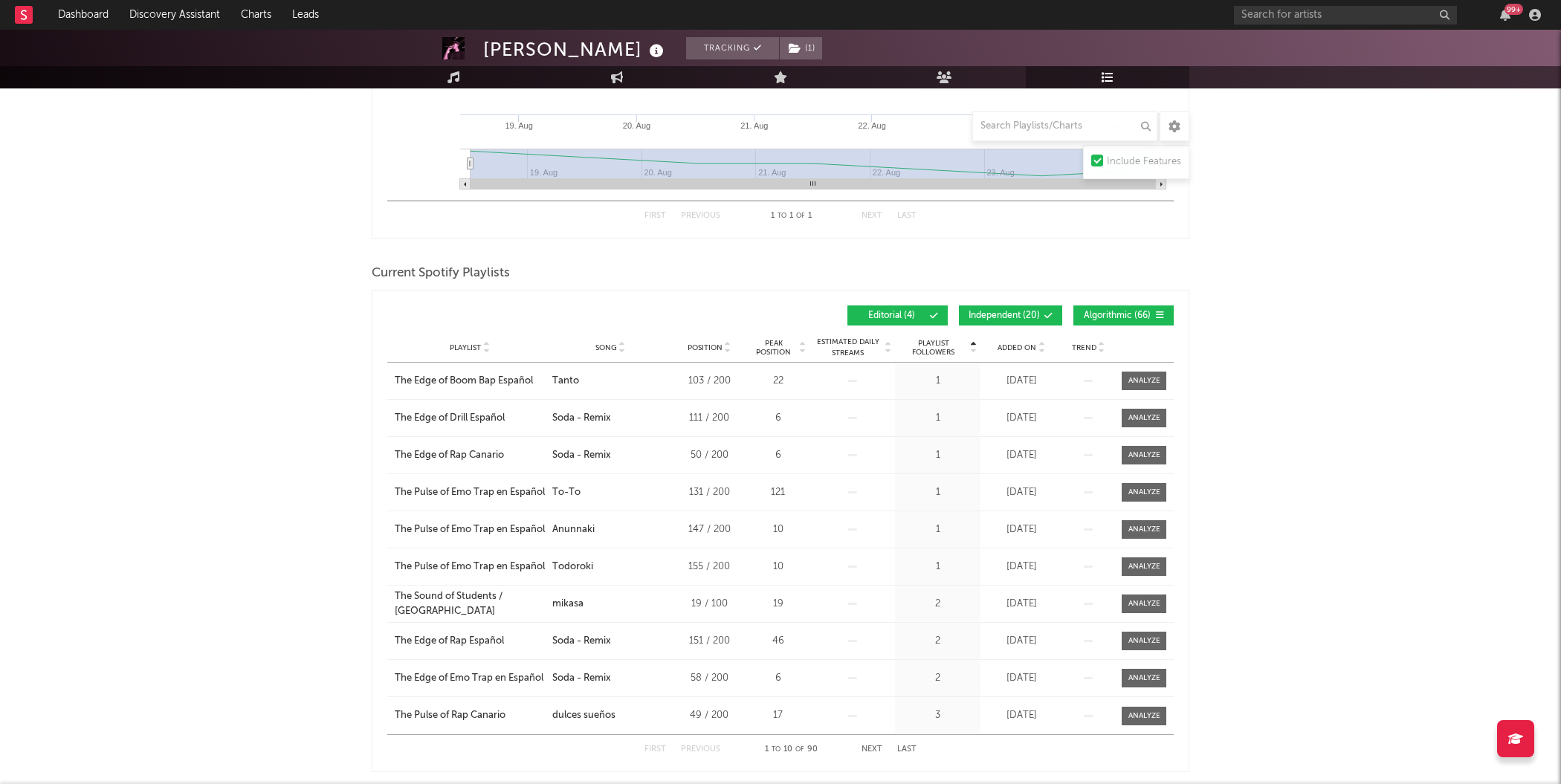
click at [946, 342] on span "Playlist Followers" at bounding box center [932, 347] width 69 height 18
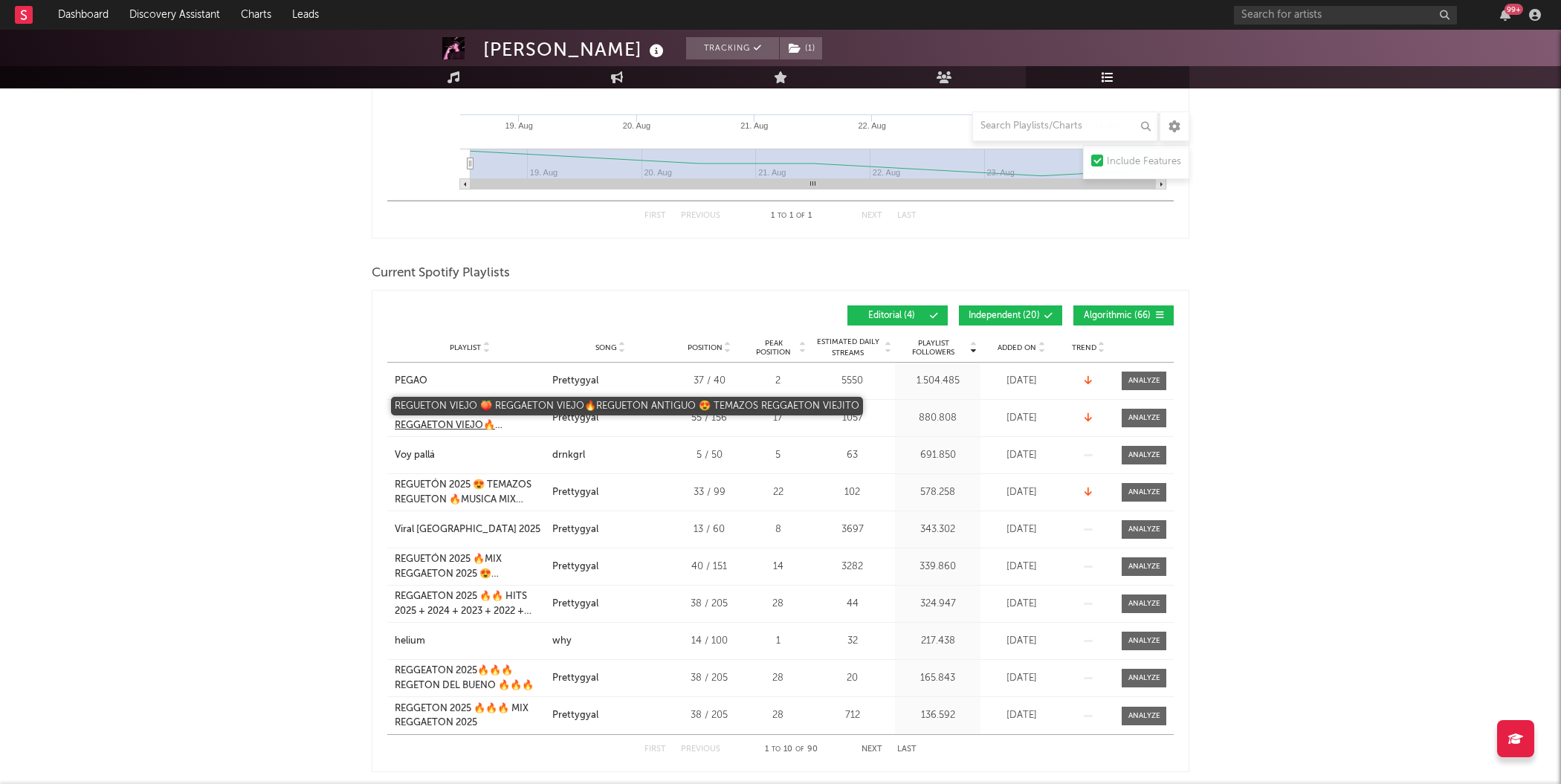
click at [462, 416] on div "REGUETON VIEJO 🍑 REGGAETON VIEJO🔥REGUETÓN ANTIGUO 😍 TEMAZOS REGGAETON VIEJITO" at bounding box center [469, 417] width 150 height 29
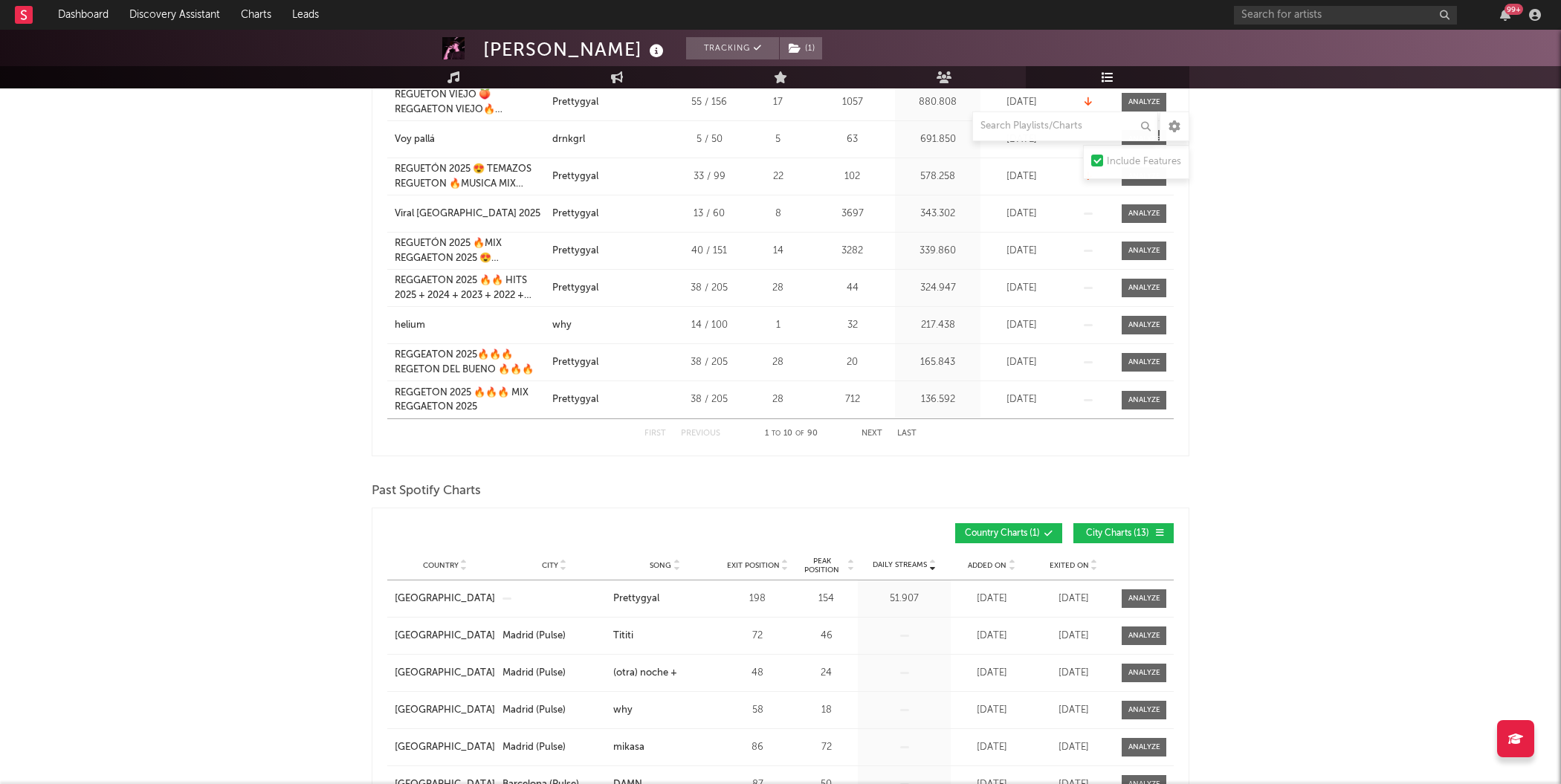
scroll to position [1035, 0]
